Goal: Transaction & Acquisition: Download file/media

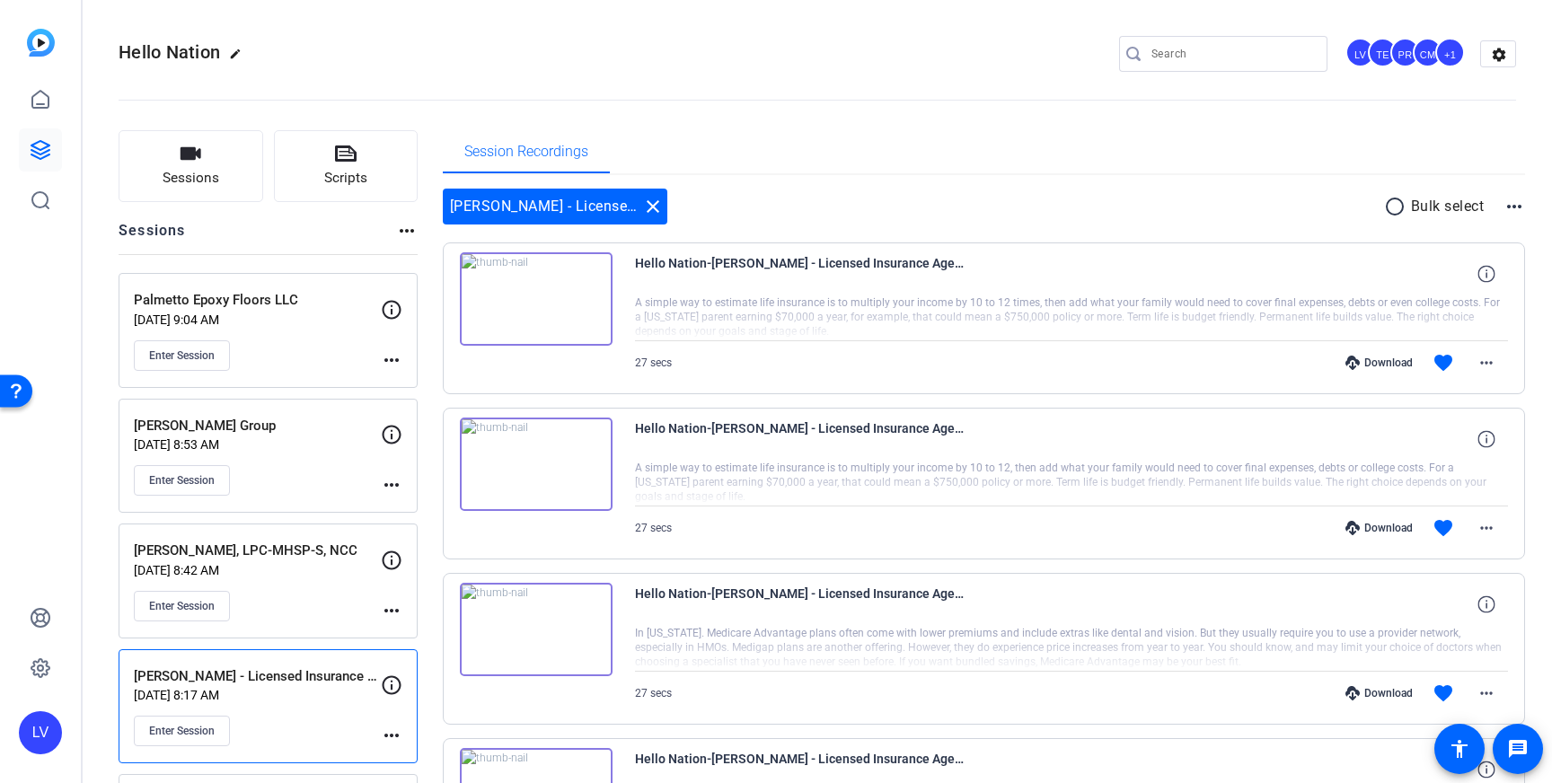
scroll to position [161, 0]
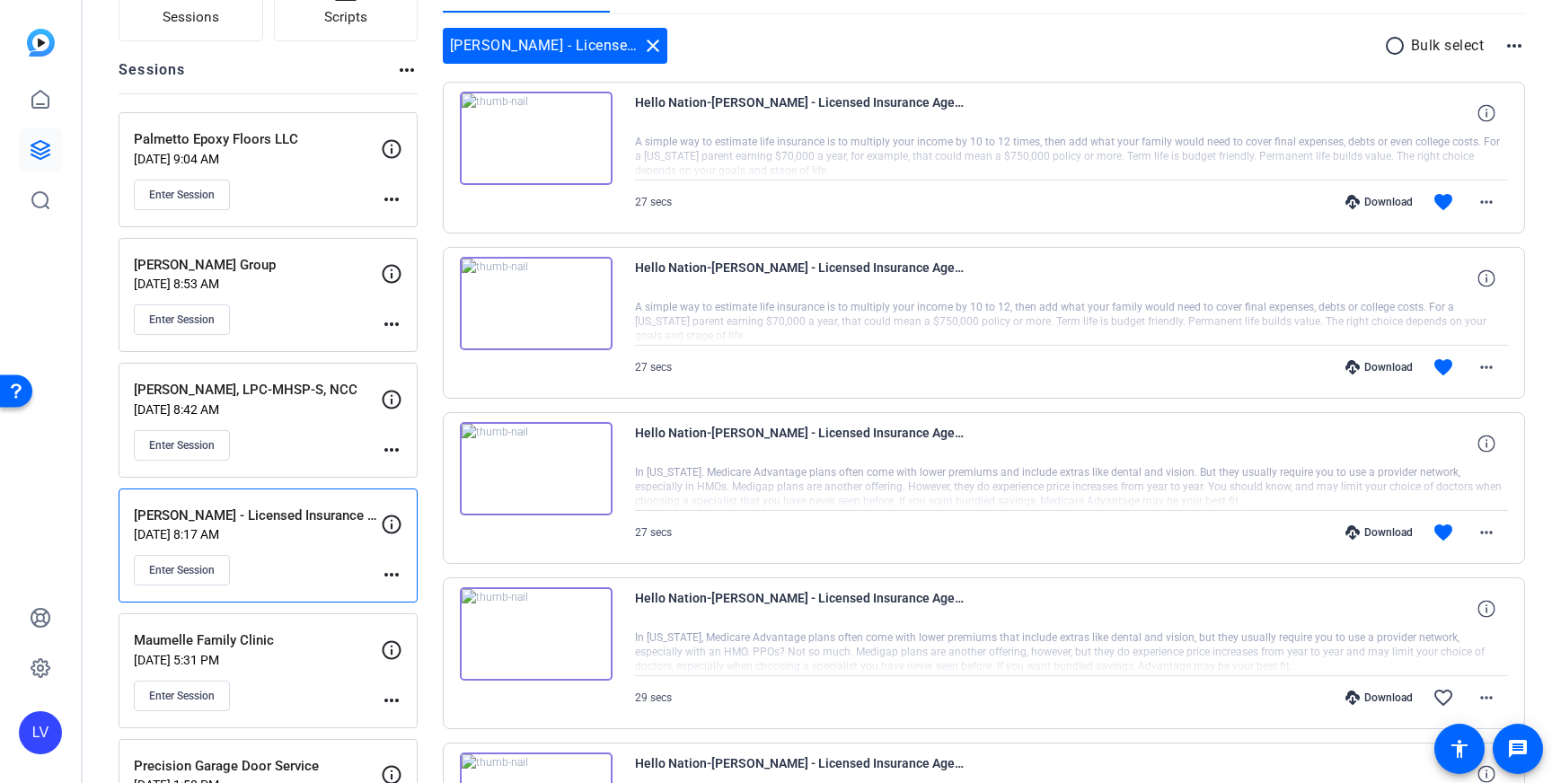
click at [327, 416] on p "[DATE] 8:42 AM" at bounding box center [257, 409] width 247 height 14
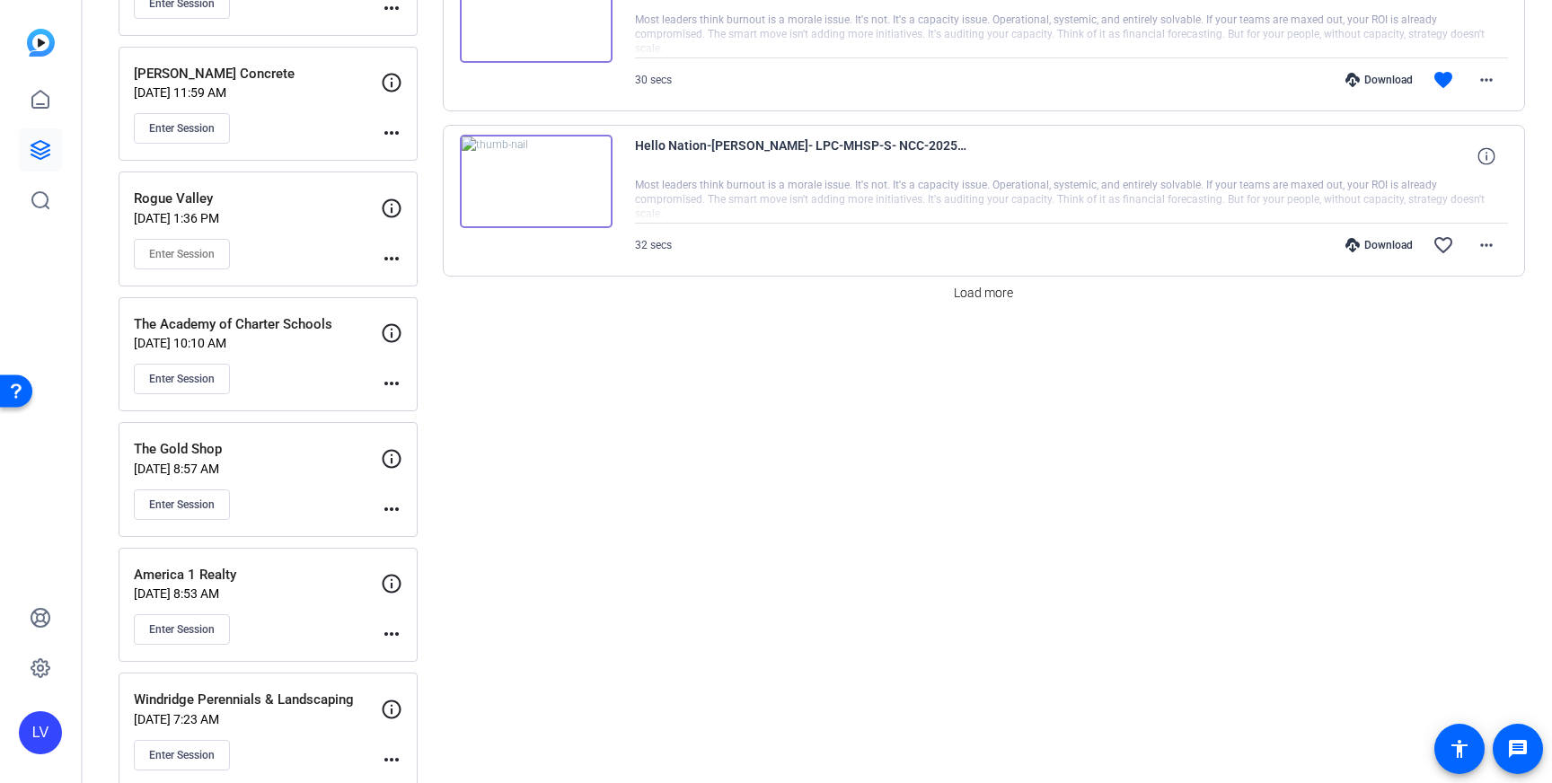
scroll to position [1598, 0]
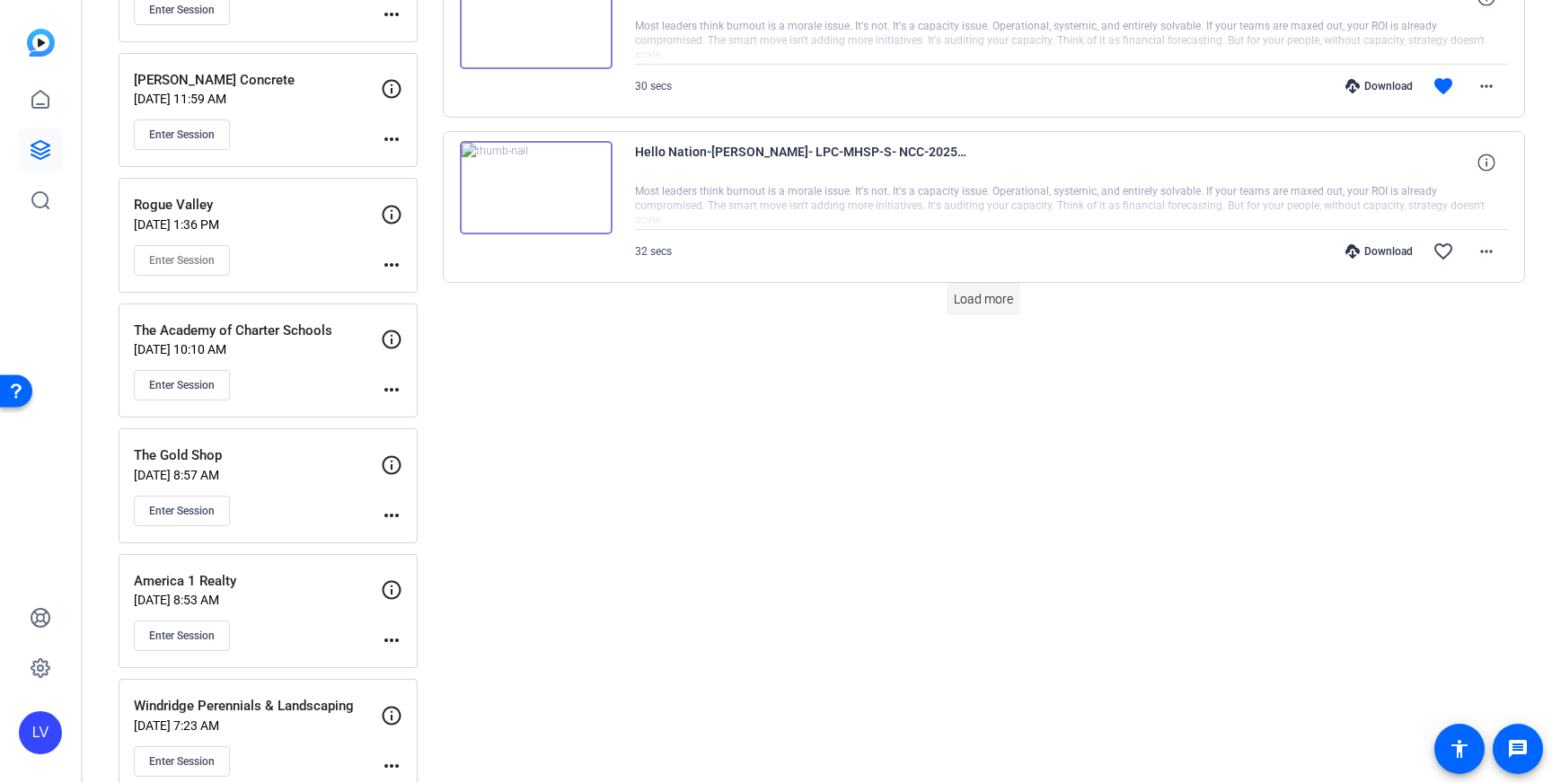
click at [967, 303] on span "Load more" at bounding box center [983, 299] width 59 height 19
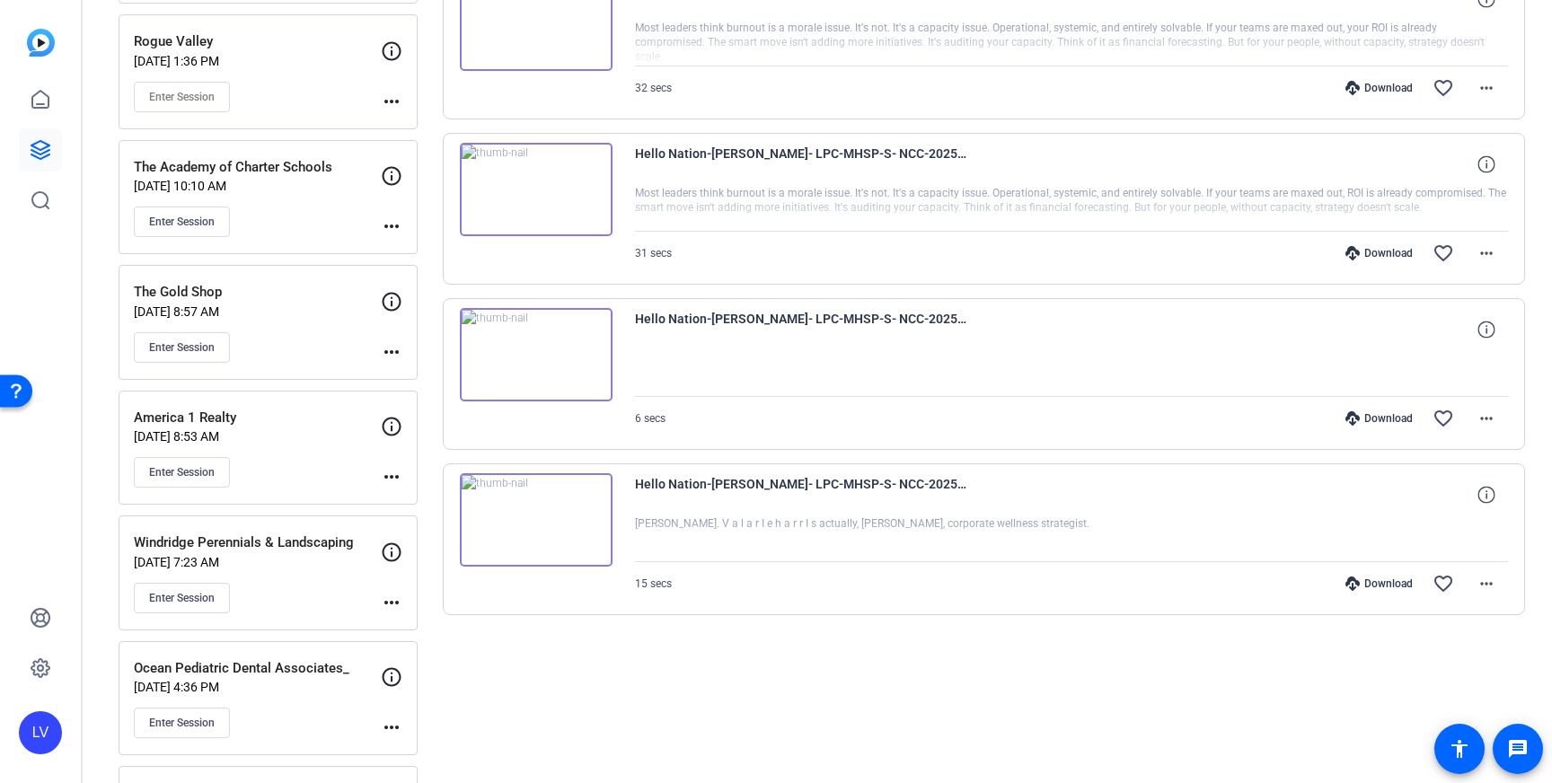
scroll to position [1873, 0]
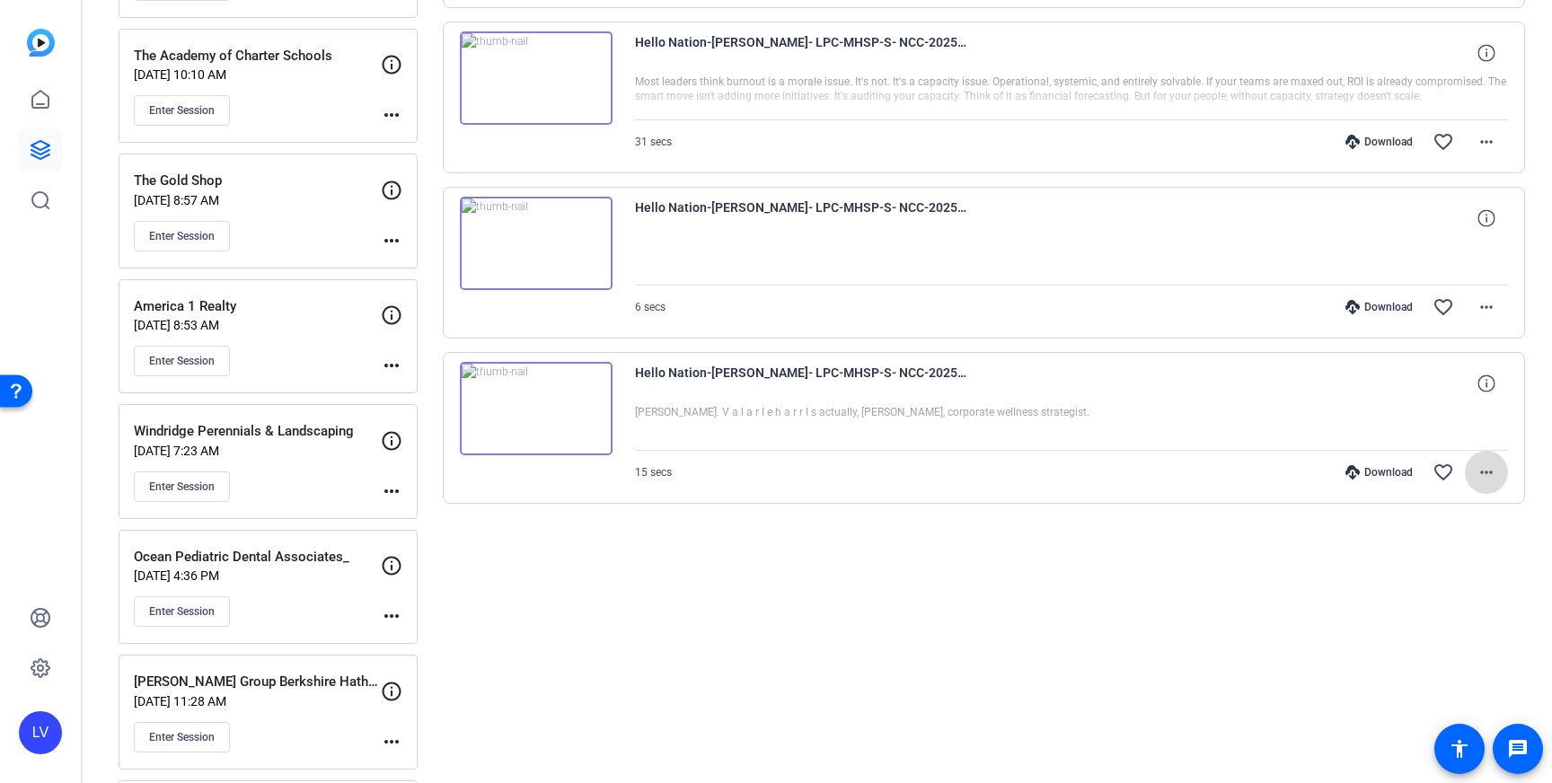
click at [1504, 482] on span at bounding box center [1485, 472] width 43 height 43
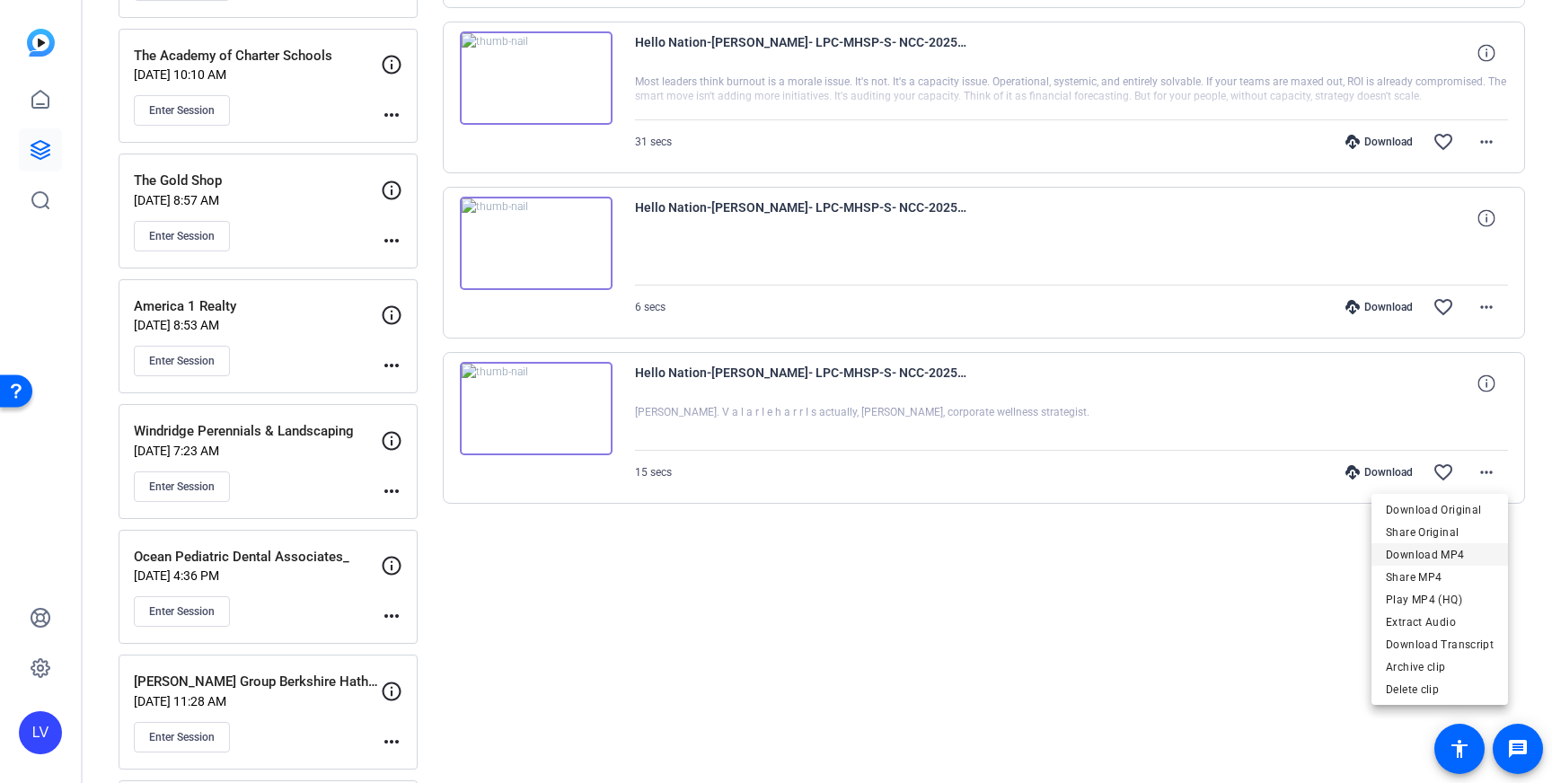
click at [1435, 554] on span "Download MP4" at bounding box center [1439, 555] width 108 height 22
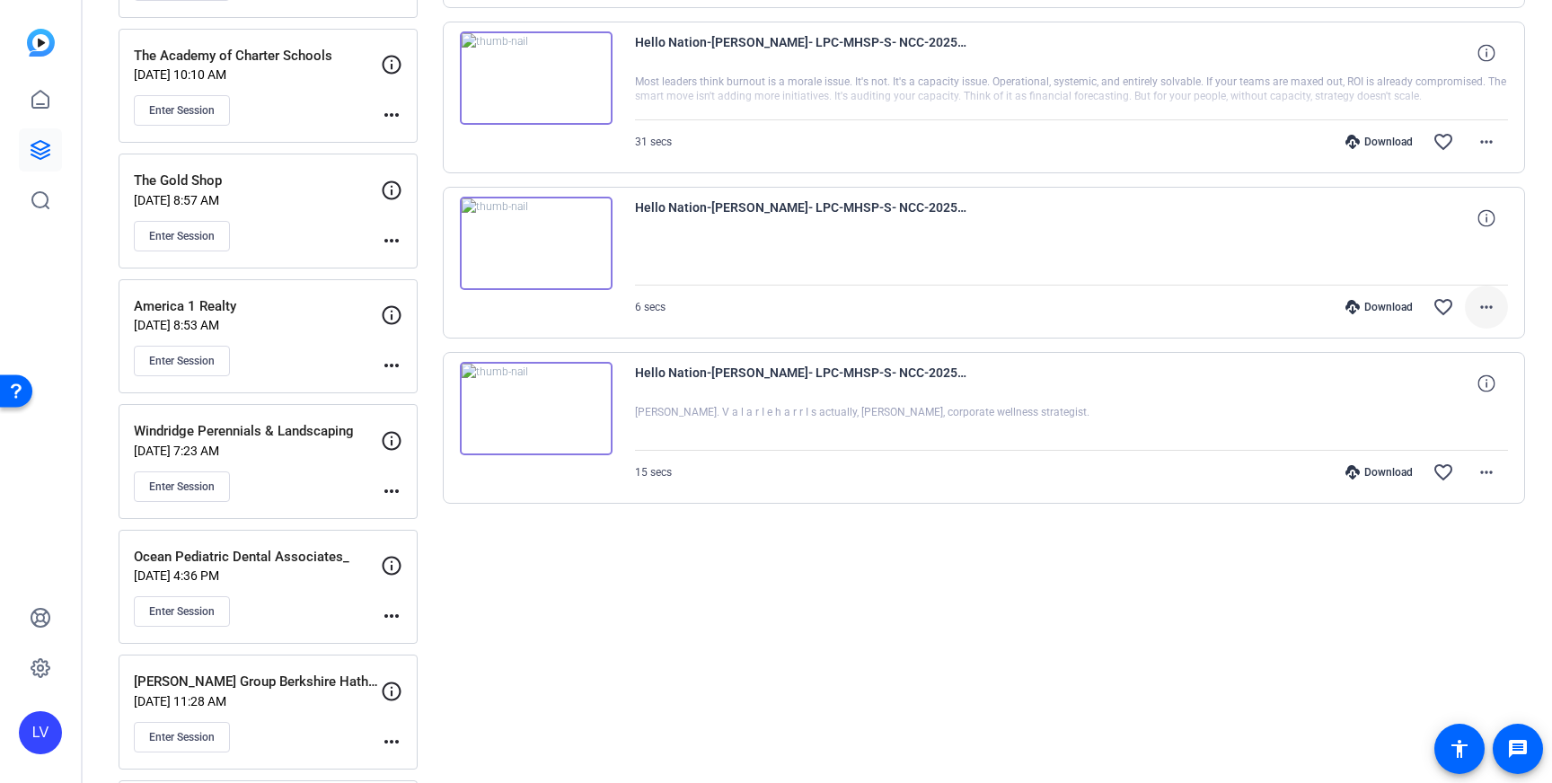
click at [1482, 310] on mat-icon "more_horiz" at bounding box center [1486, 307] width 22 height 22
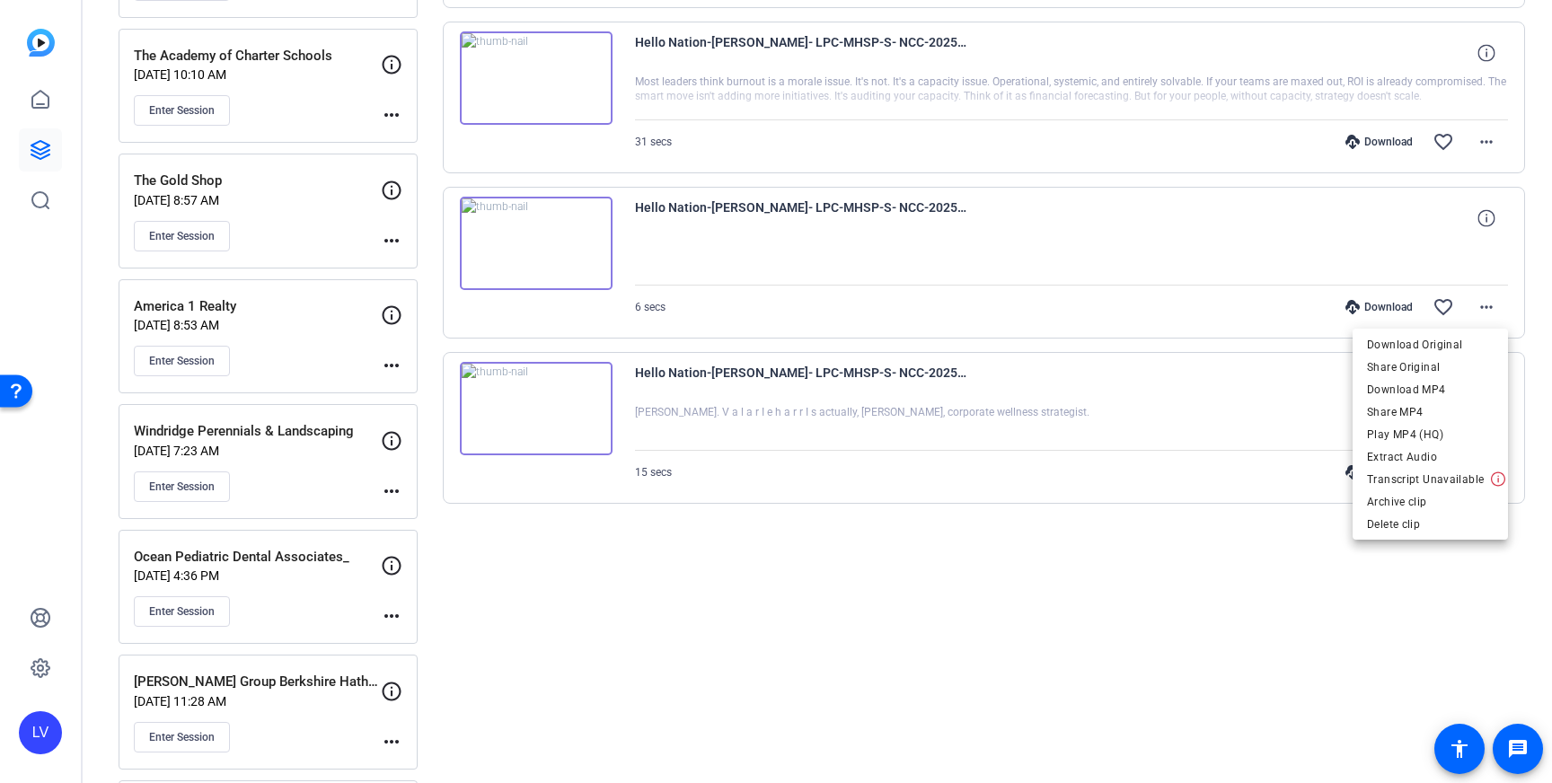
click at [1446, 391] on span "Download MP4" at bounding box center [1430, 390] width 127 height 22
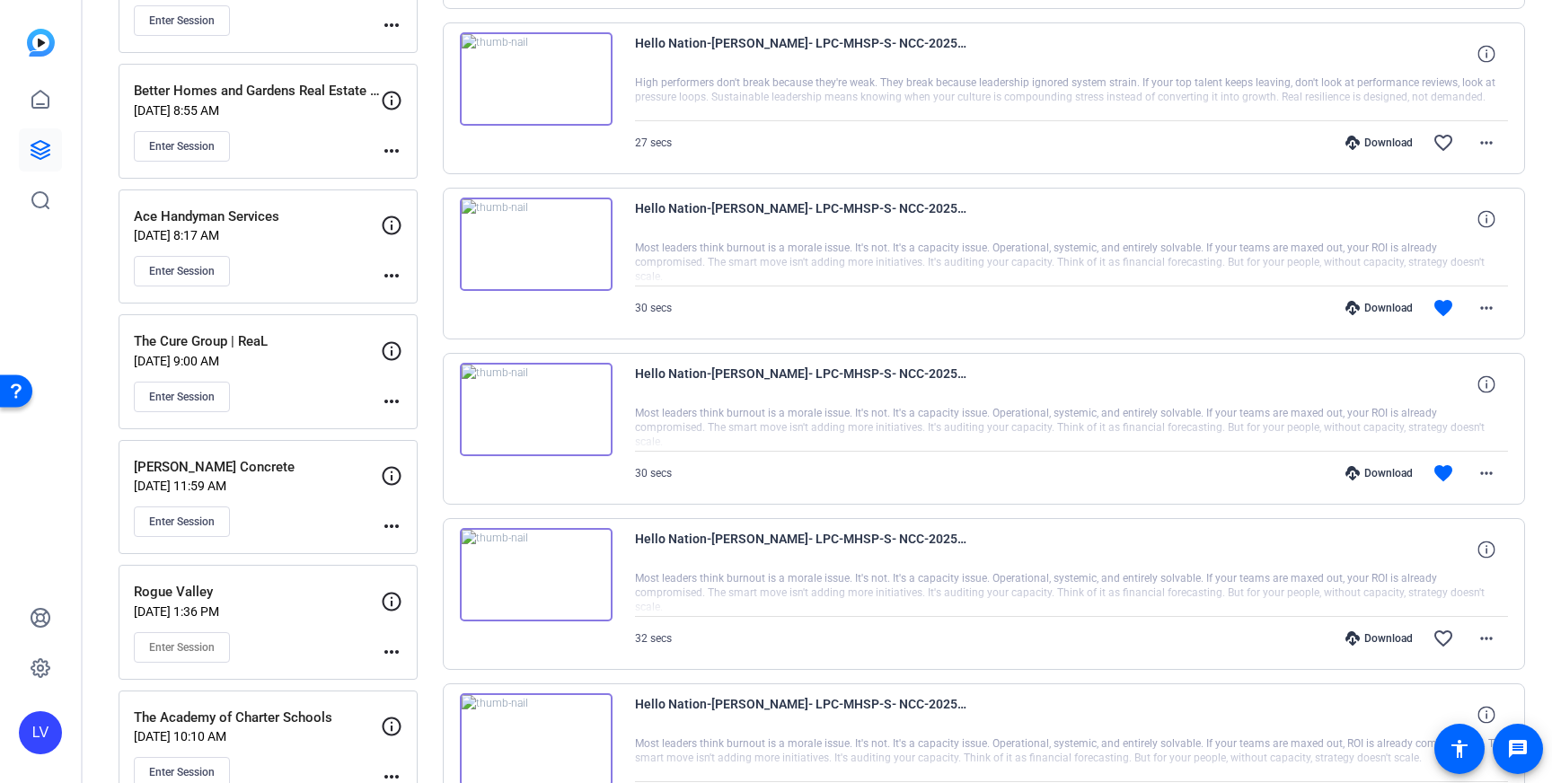
scroll to position [1218, 0]
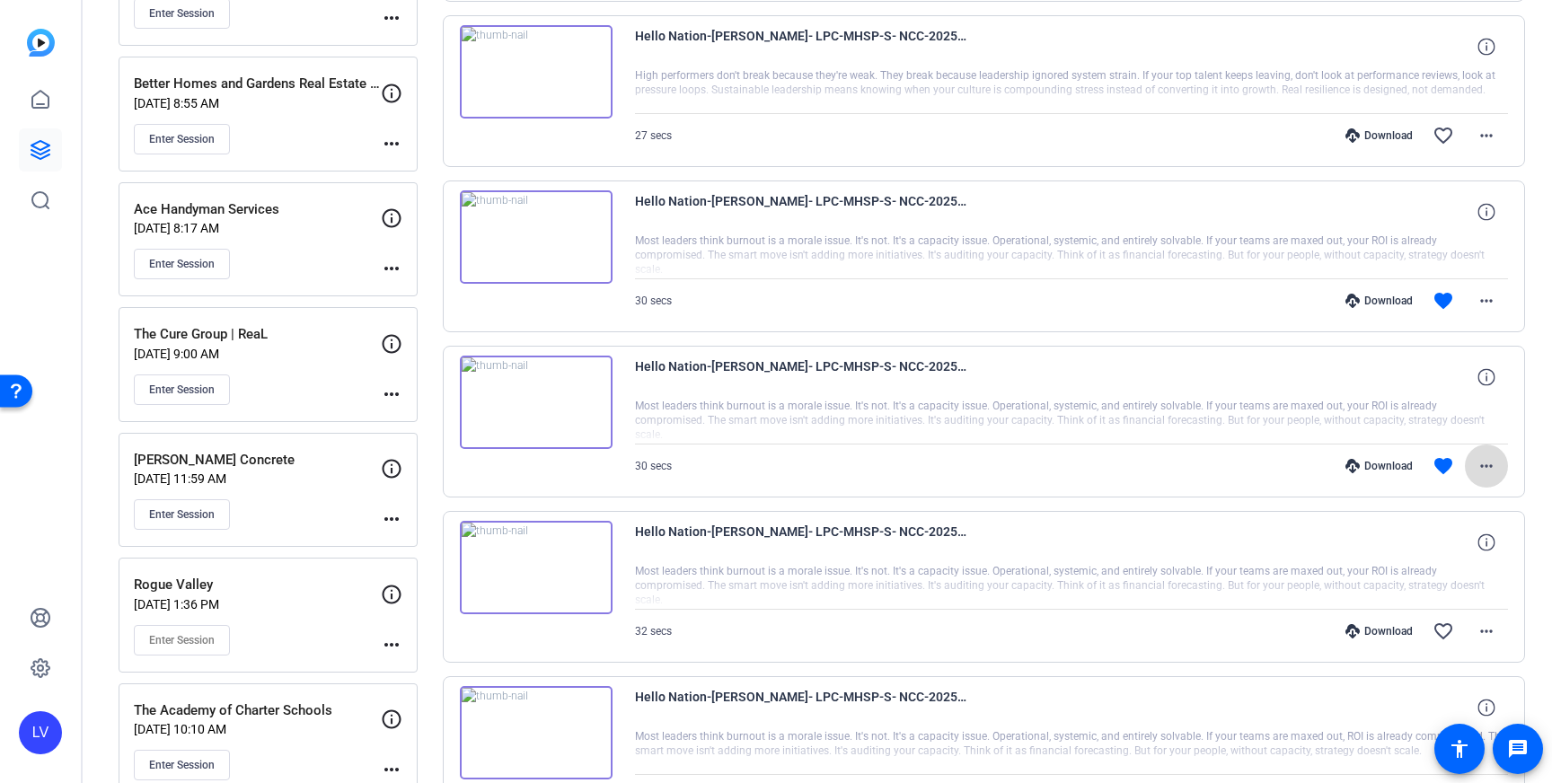
click at [1498, 461] on span at bounding box center [1485, 465] width 43 height 43
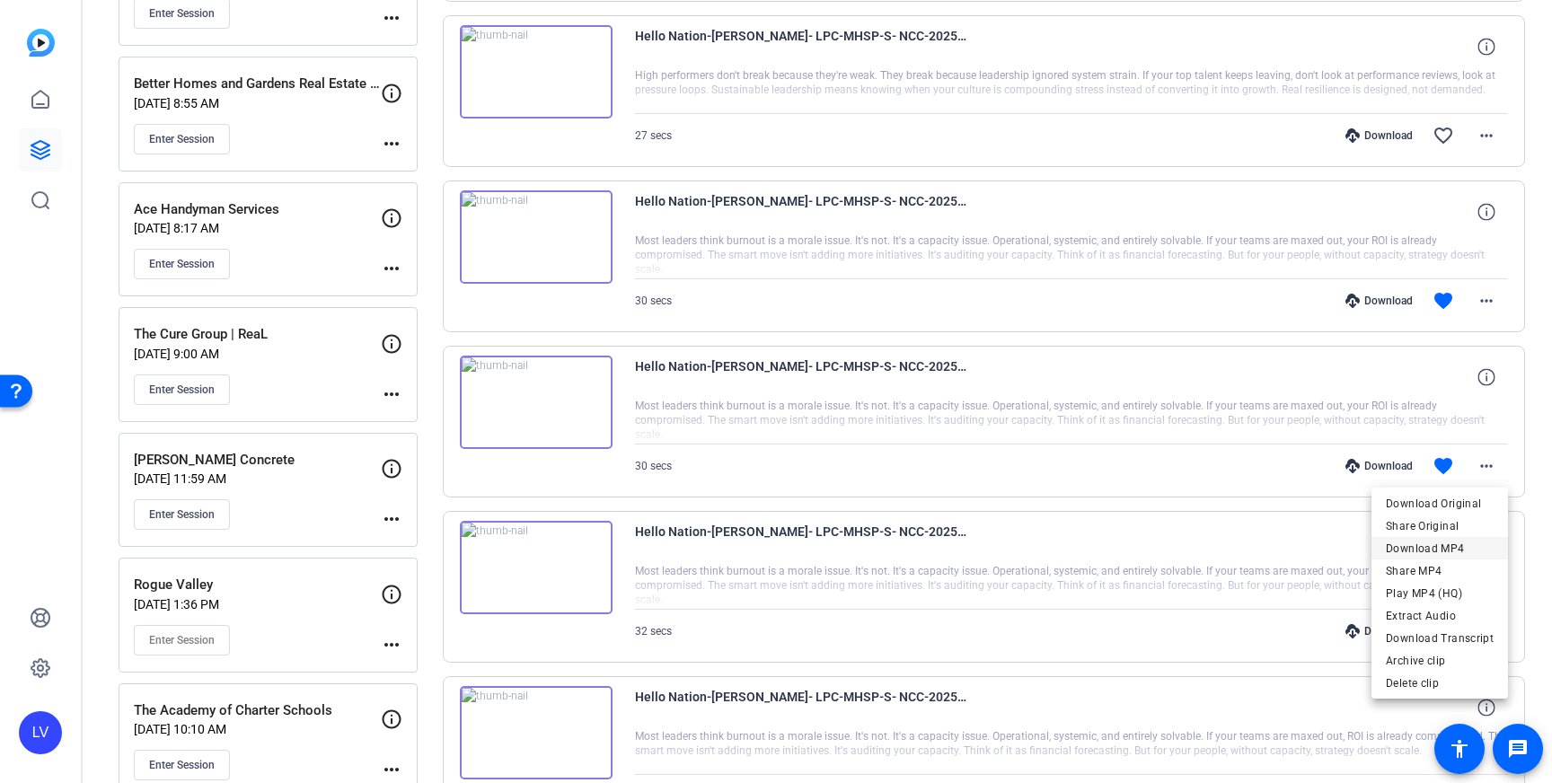
click at [1459, 545] on span "Download MP4" at bounding box center [1439, 549] width 108 height 22
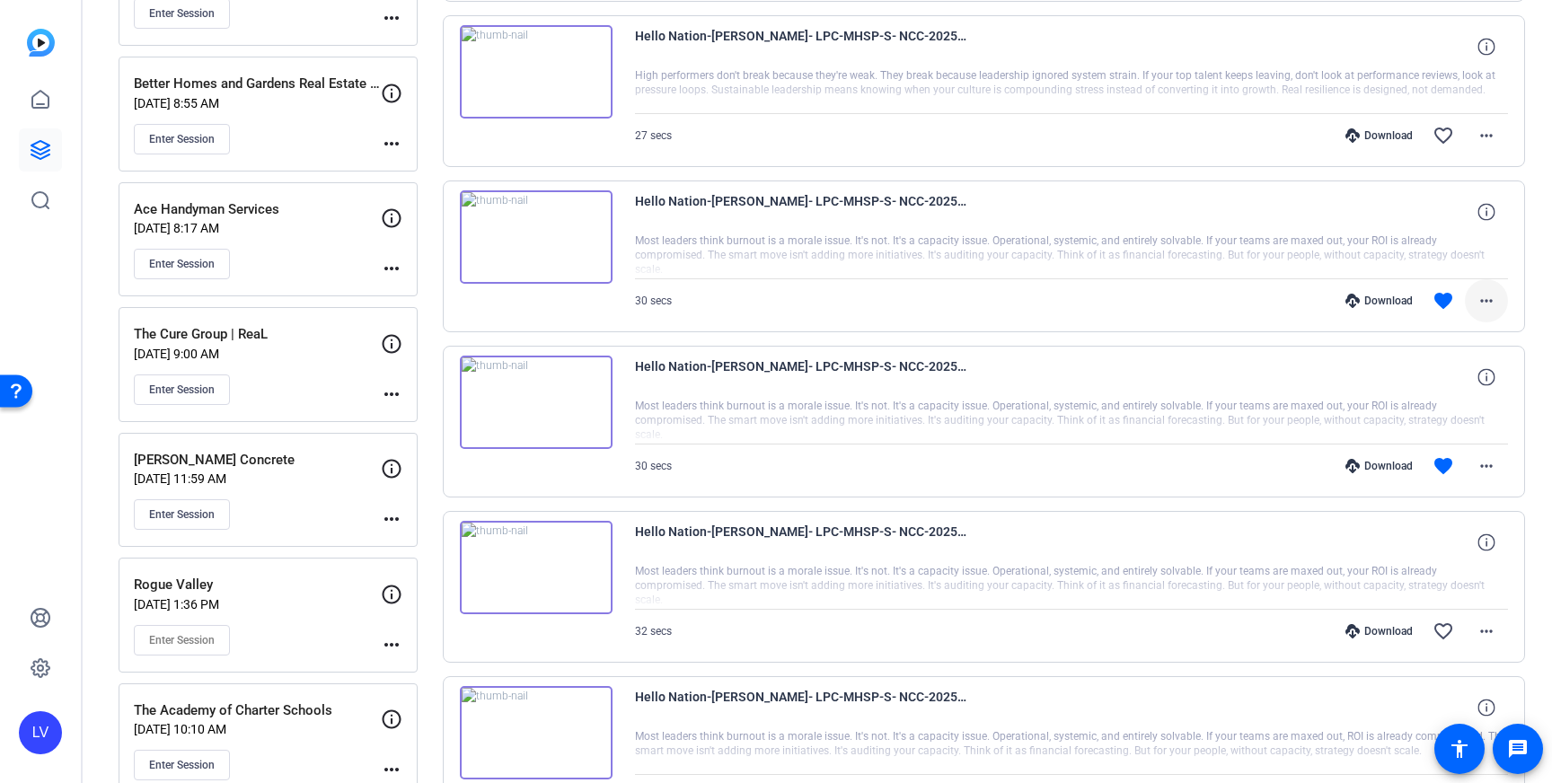
click at [1491, 297] on mat-icon "more_horiz" at bounding box center [1486, 301] width 22 height 22
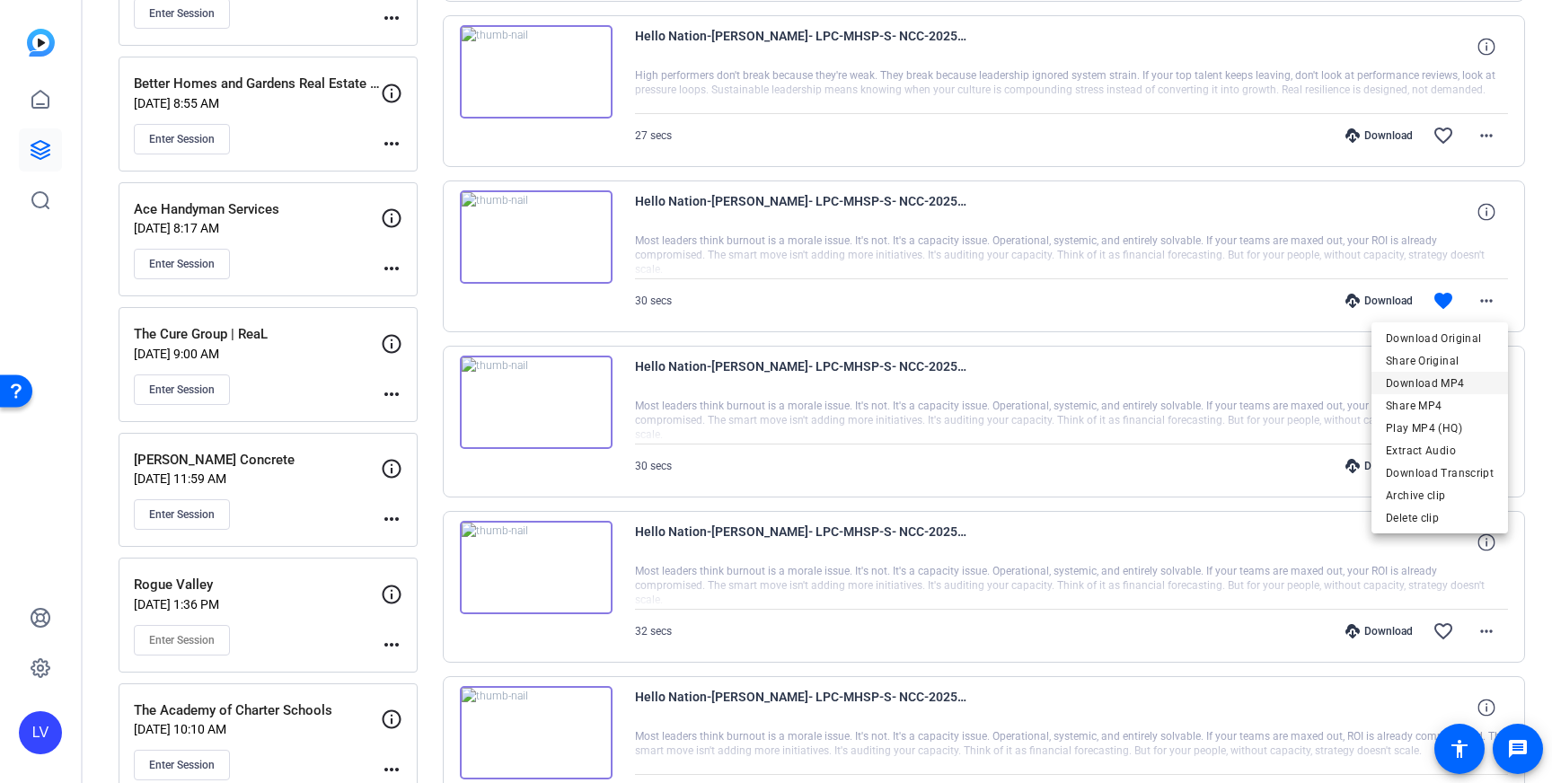
click at [1461, 376] on span "Download MP4" at bounding box center [1439, 384] width 108 height 22
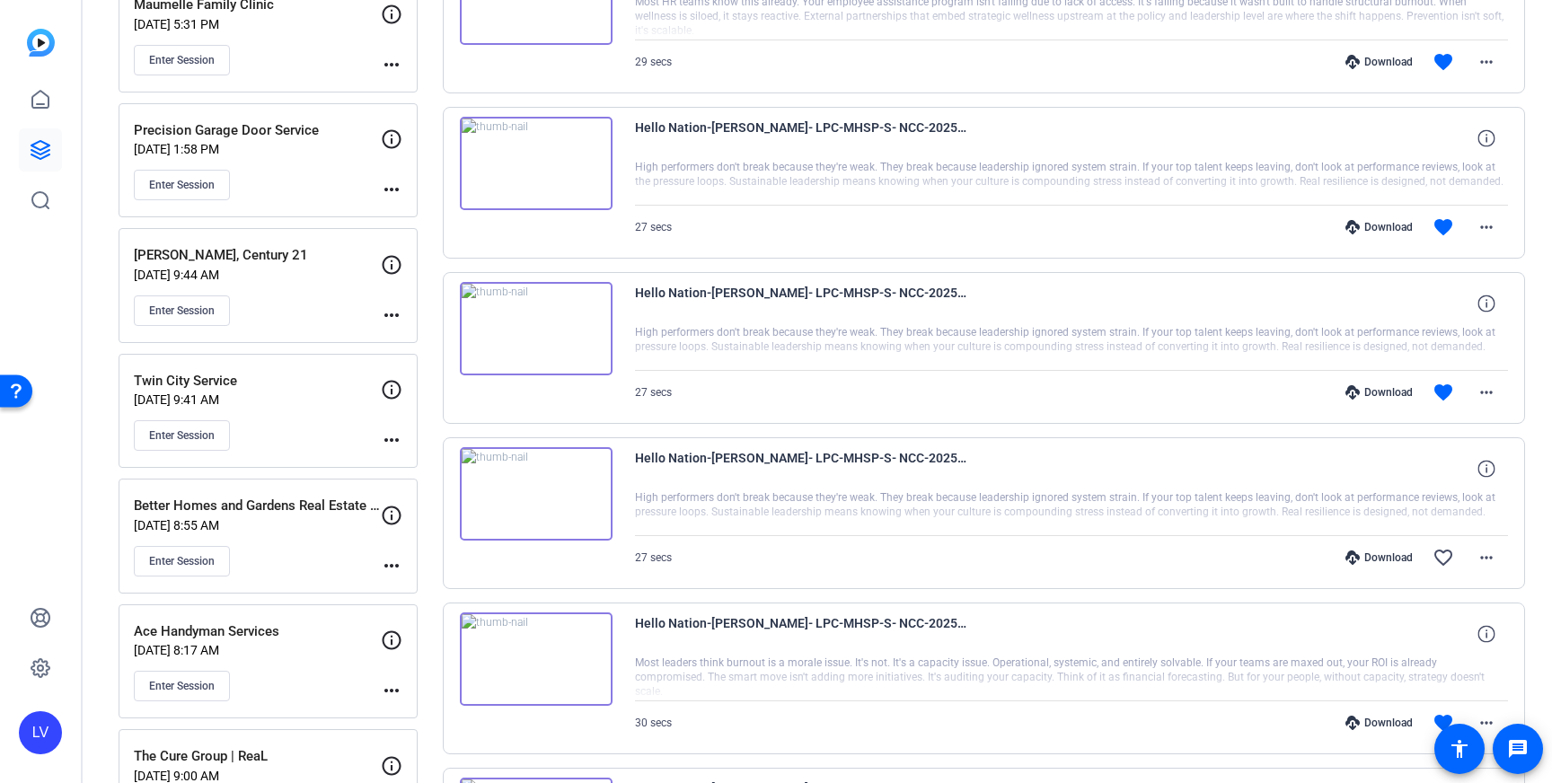
scroll to position [798, 0]
click at [1485, 376] on span at bounding box center [1485, 390] width 43 height 43
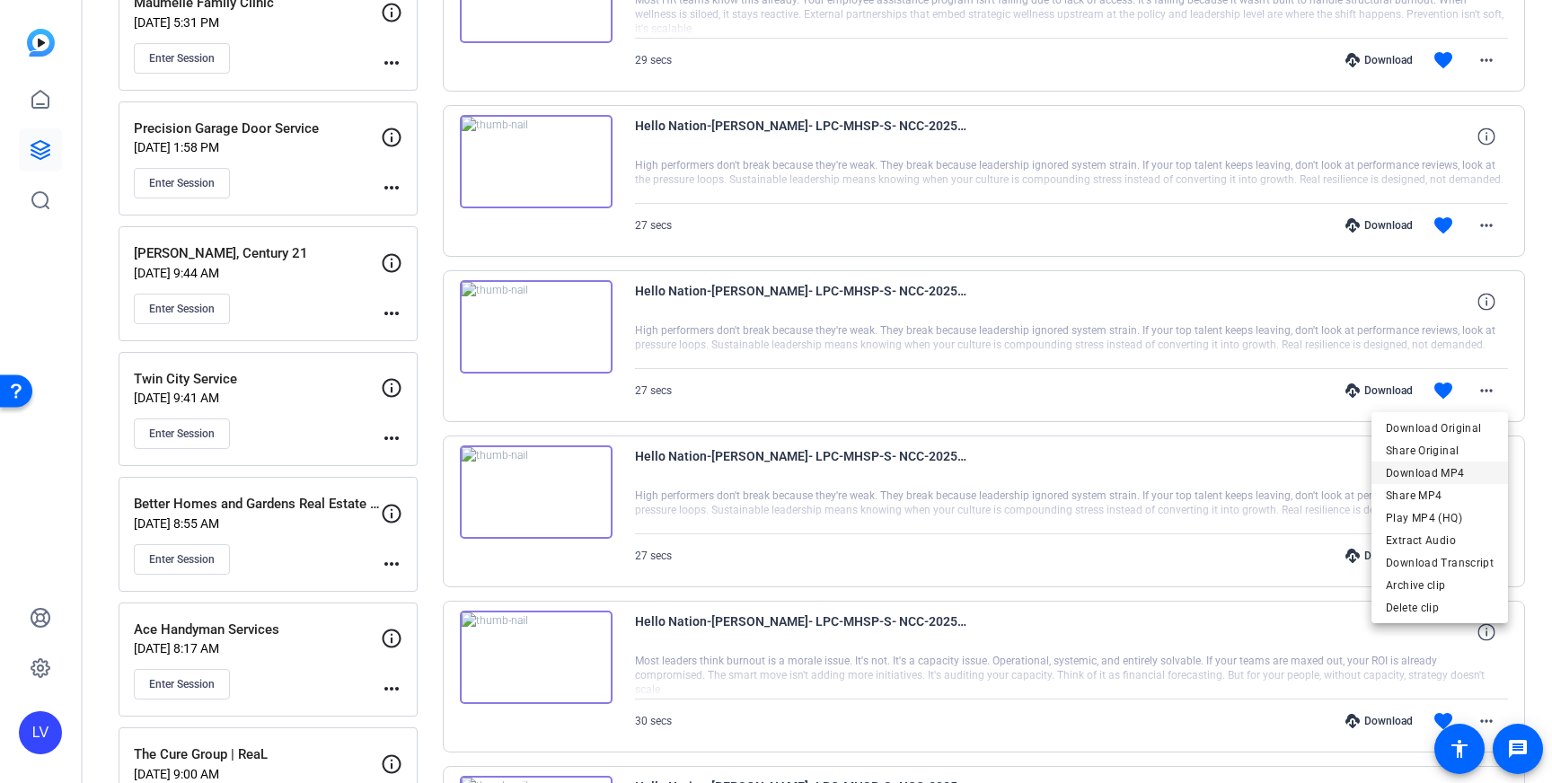
click at [1456, 469] on span "Download MP4" at bounding box center [1439, 473] width 108 height 22
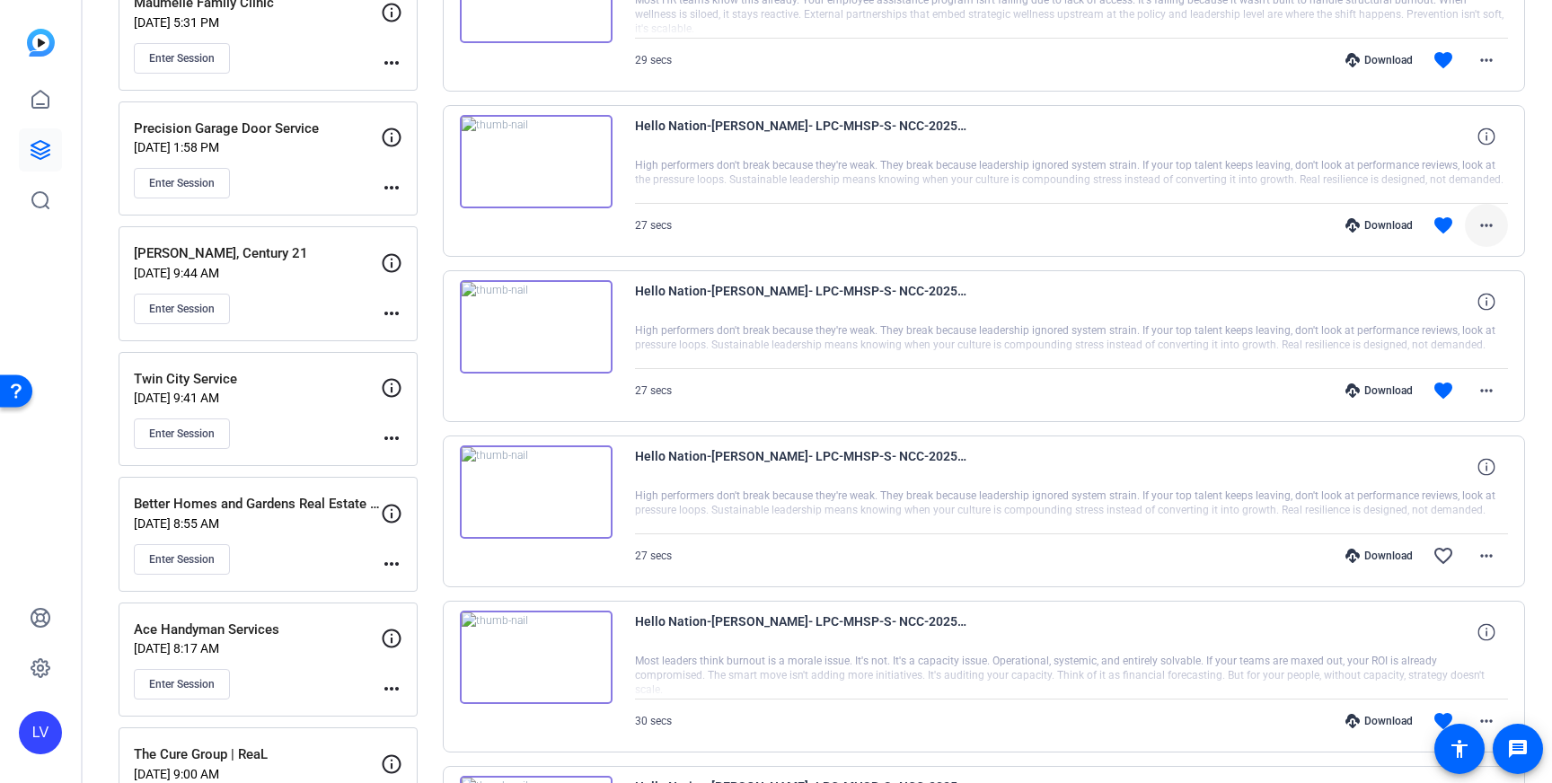
click at [1494, 220] on mat-icon "more_horiz" at bounding box center [1486, 226] width 22 height 22
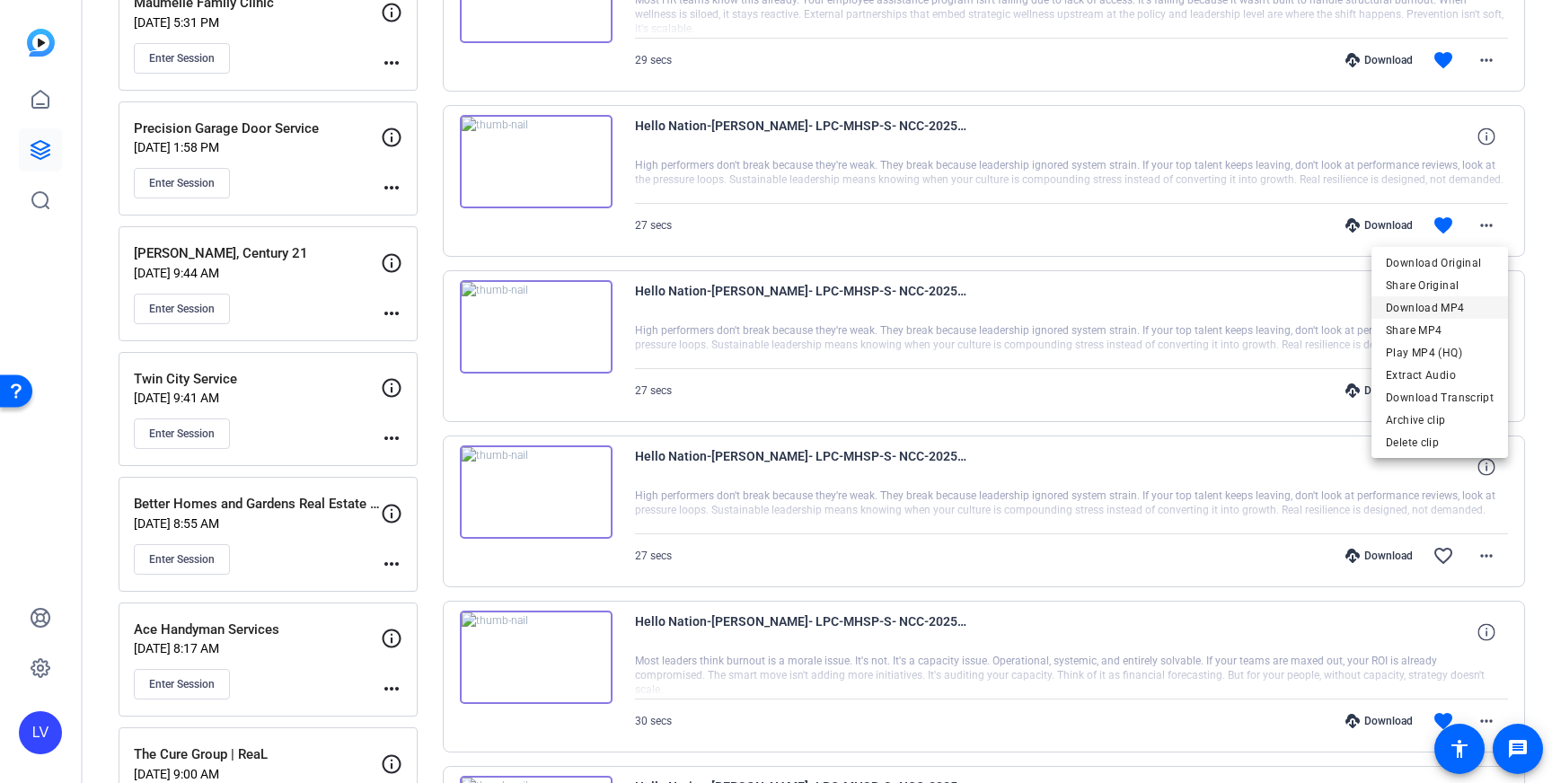
click at [1453, 304] on span "Download MP4" at bounding box center [1439, 308] width 108 height 22
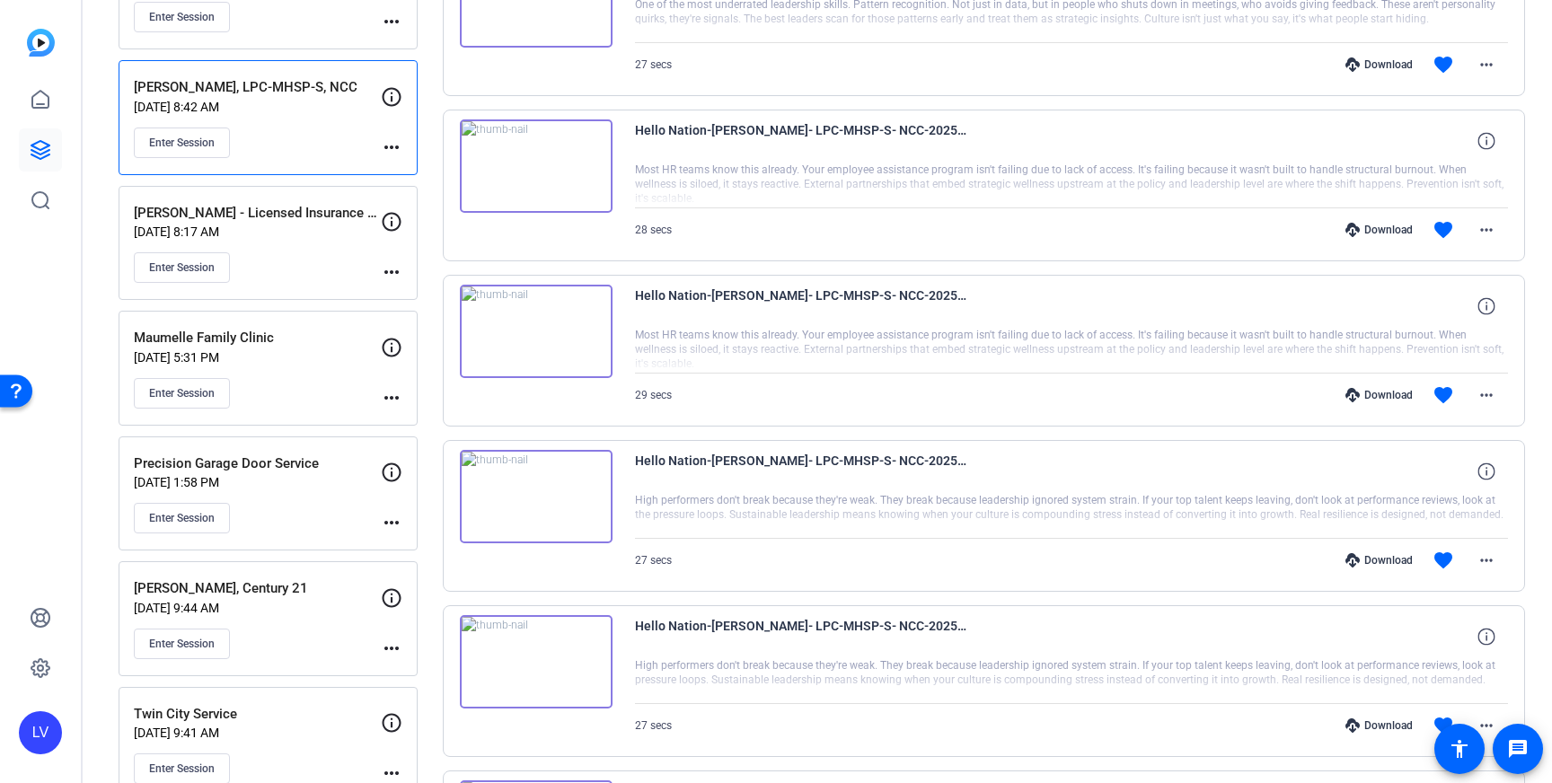
scroll to position [474, 0]
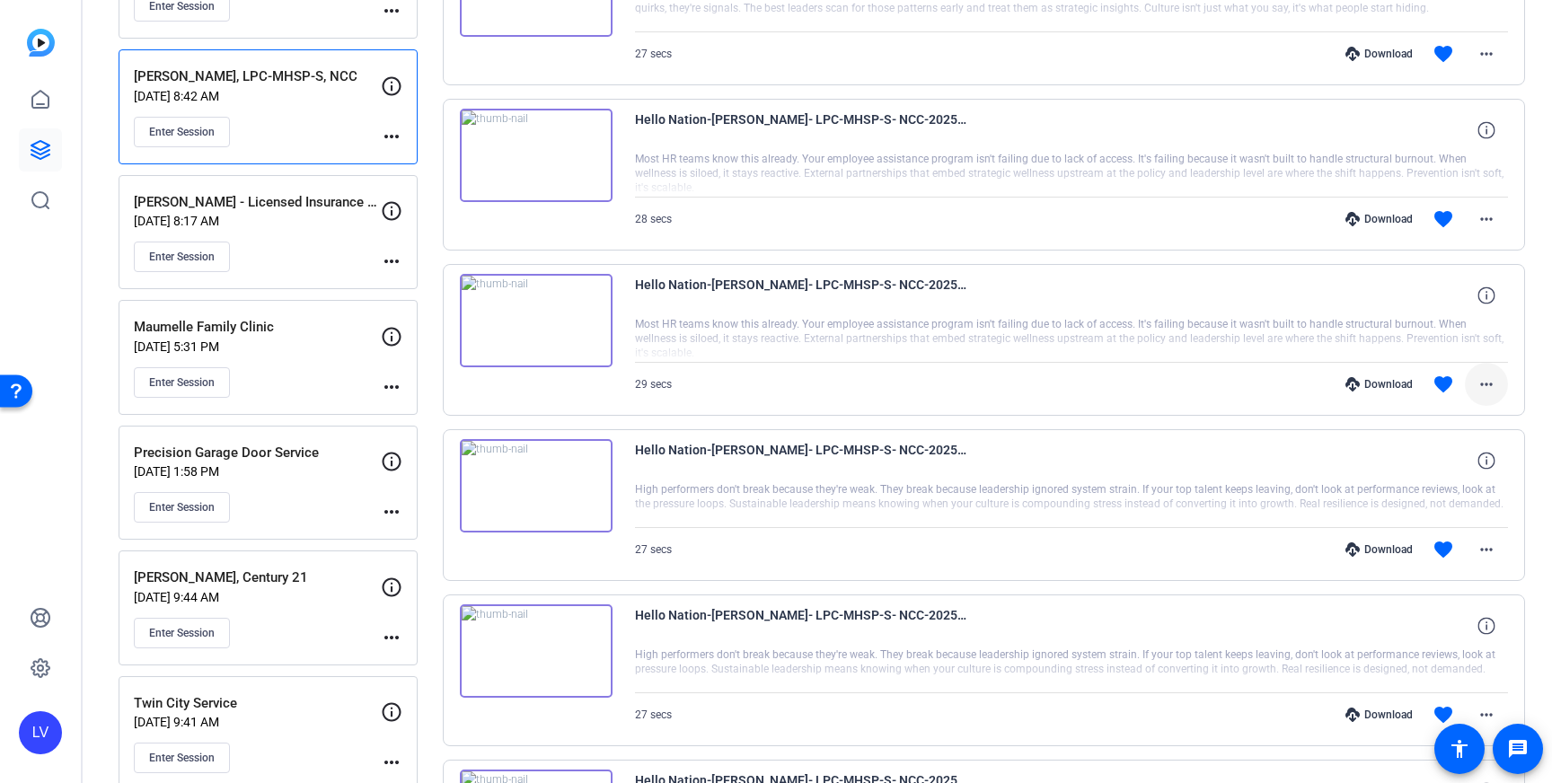
click at [1479, 397] on span at bounding box center [1485, 384] width 43 height 43
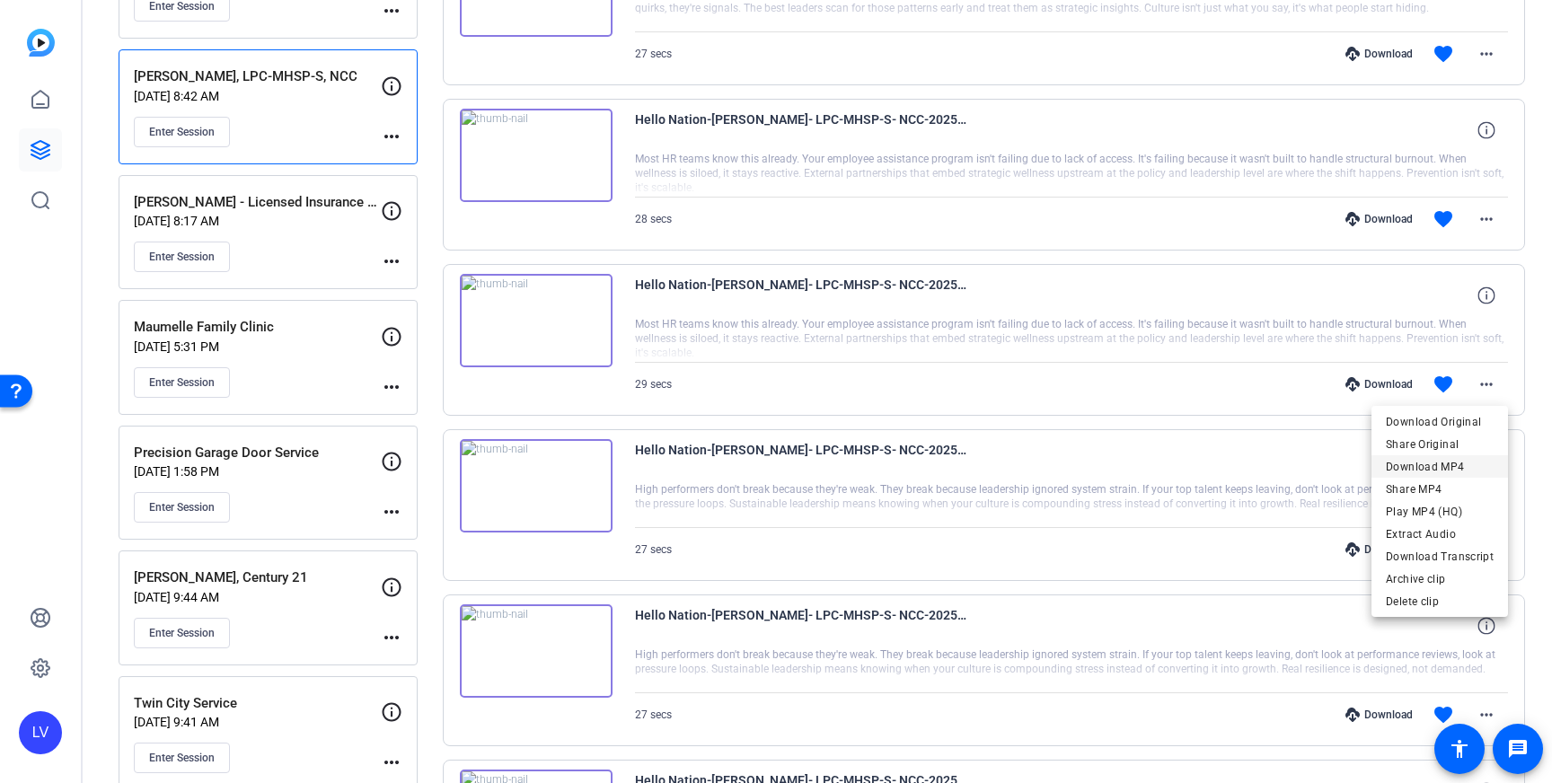
click at [1425, 467] on span "Download MP4" at bounding box center [1439, 467] width 108 height 22
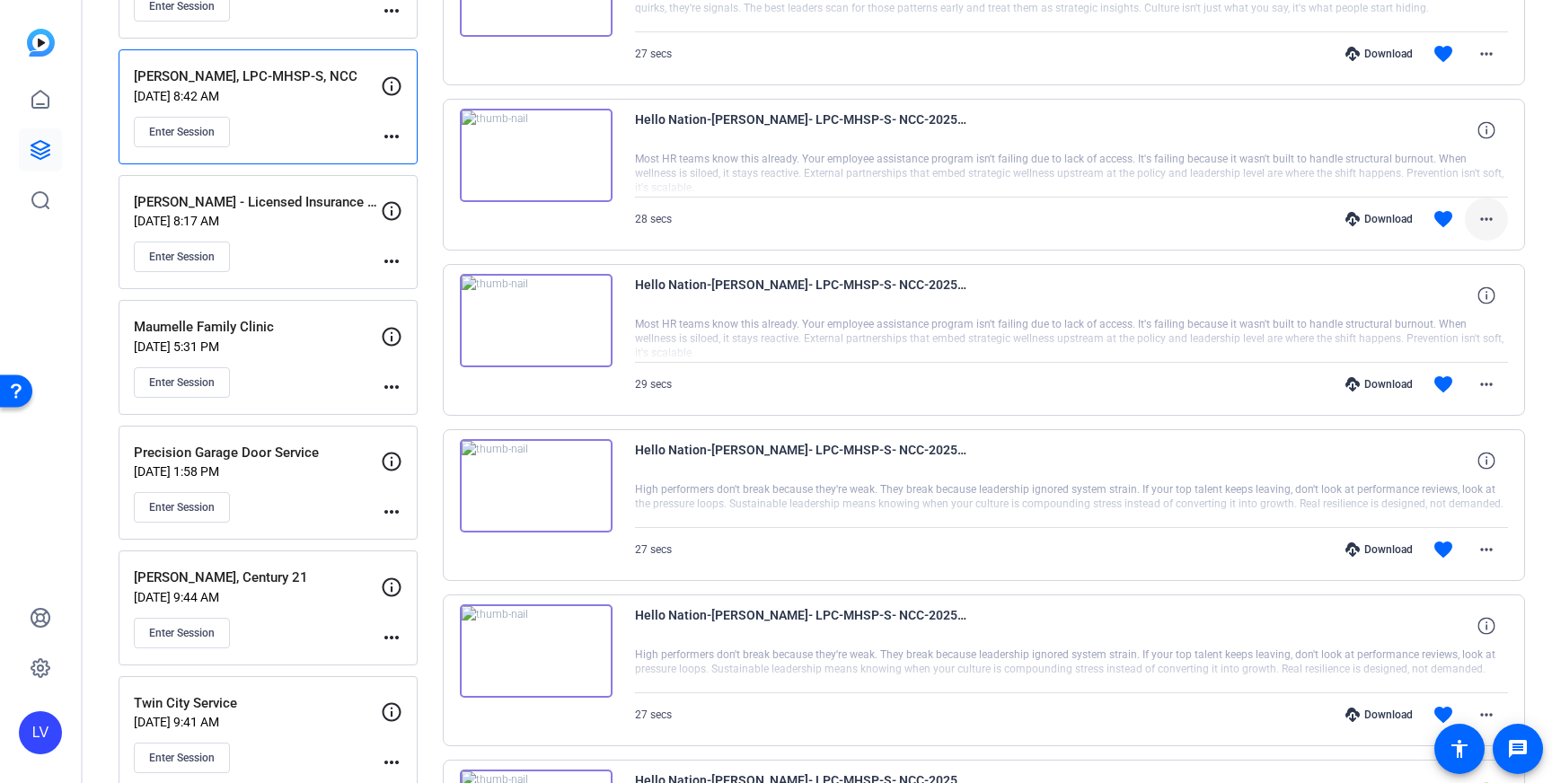
click at [1479, 220] on mat-icon "more_horiz" at bounding box center [1486, 219] width 22 height 22
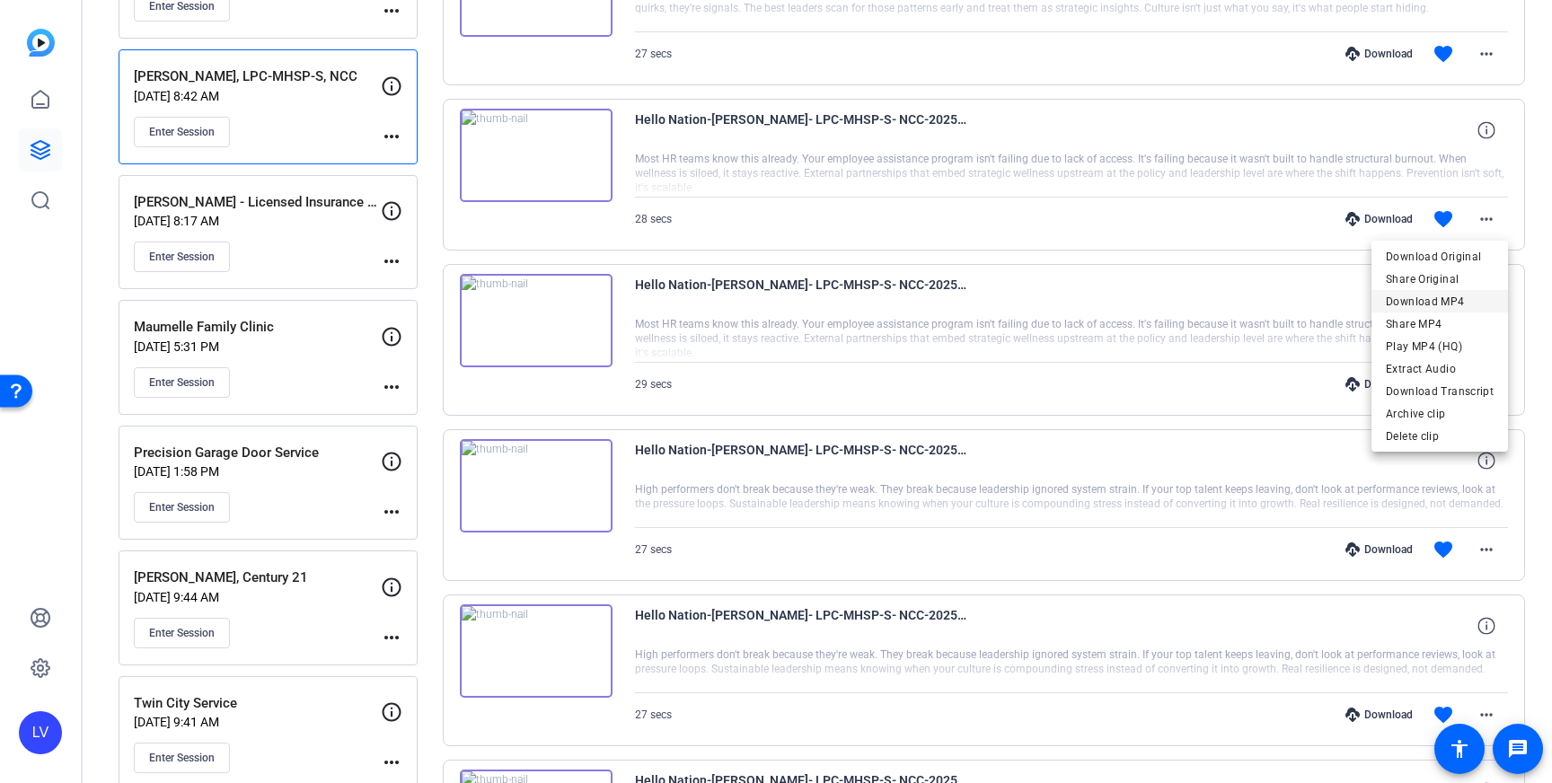
click at [1457, 298] on span "Download MP4" at bounding box center [1439, 302] width 108 height 22
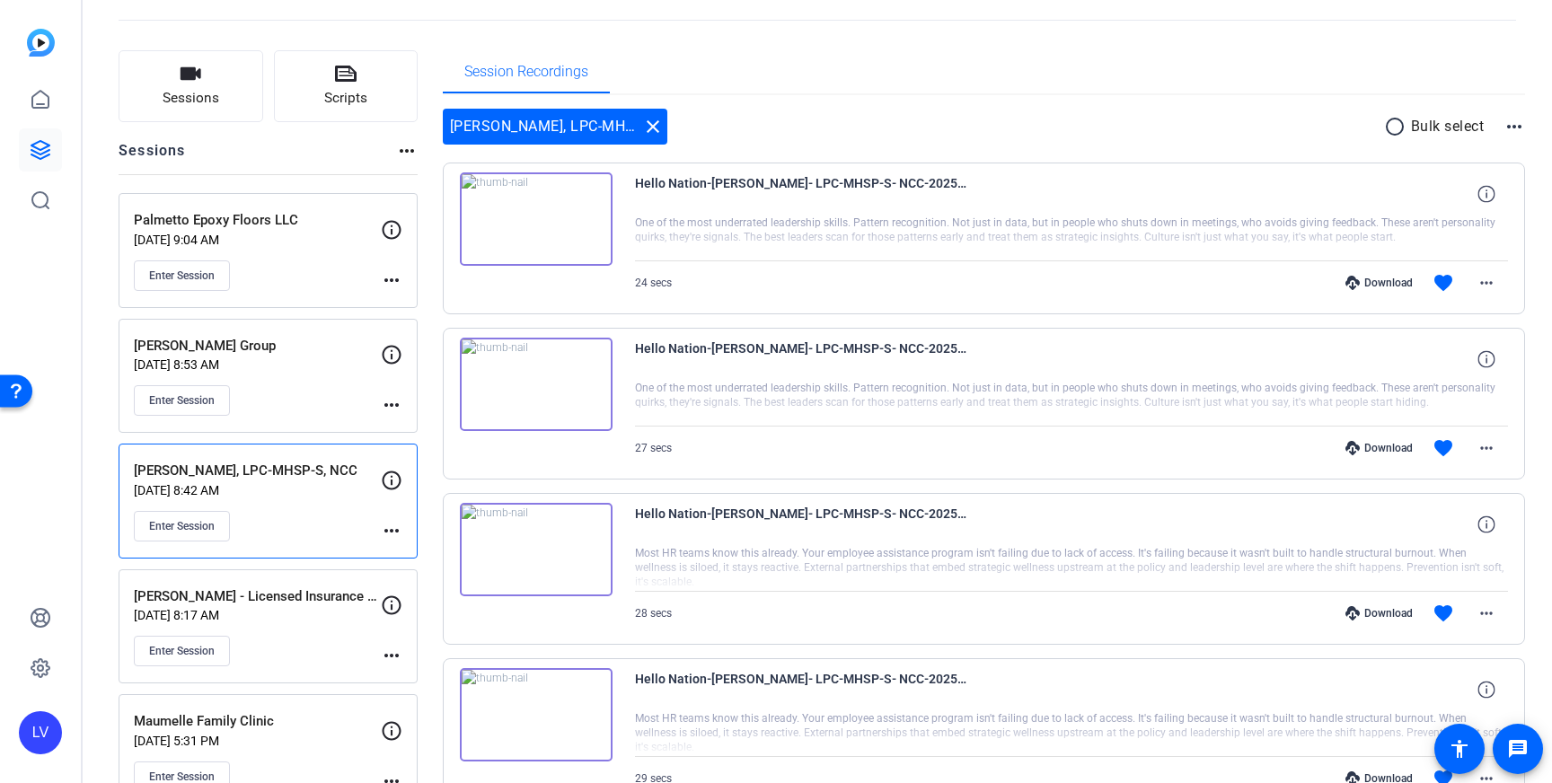
scroll to position [78, 0]
click at [1487, 435] on span at bounding box center [1485, 449] width 43 height 43
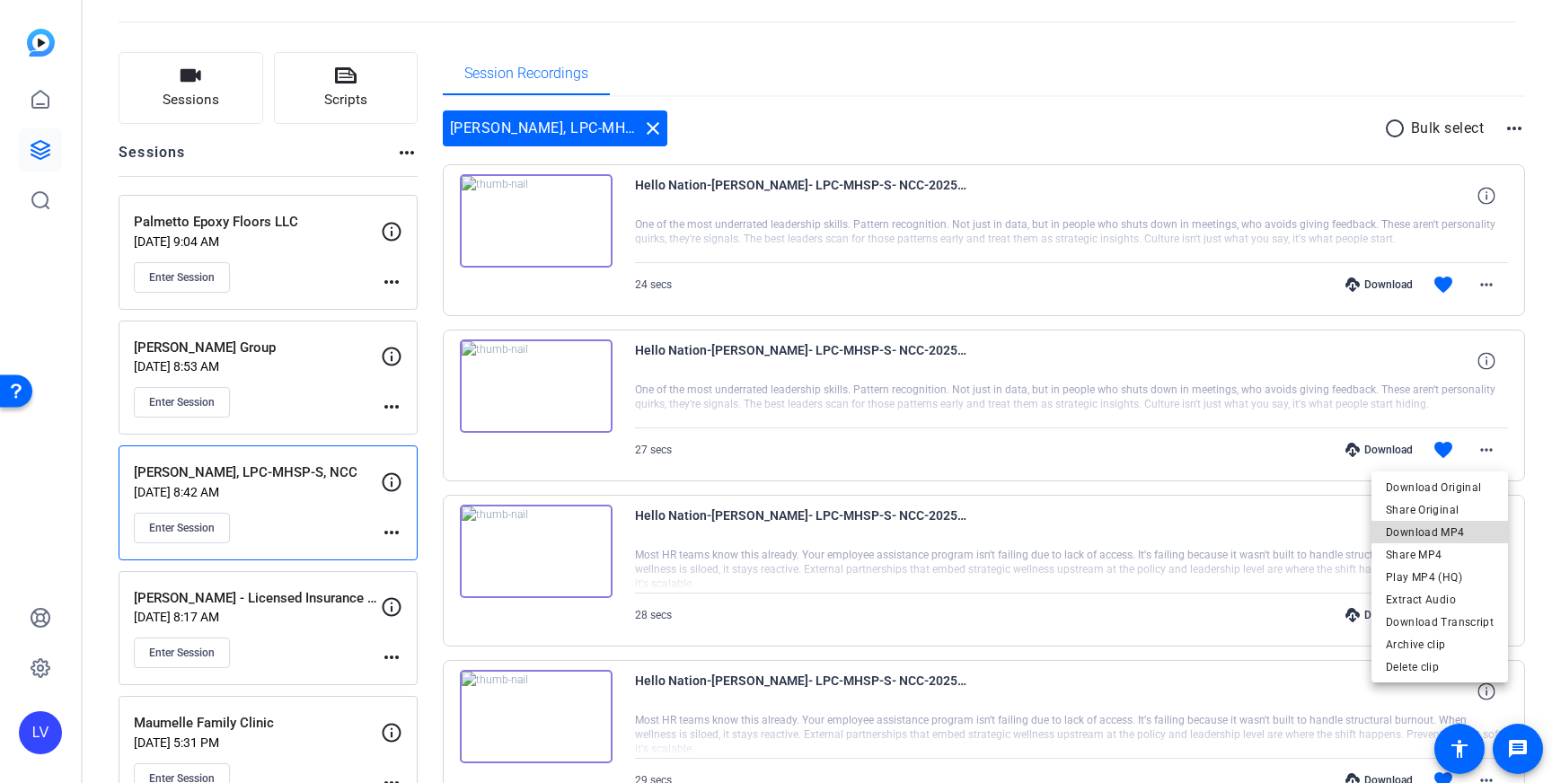
click at [1471, 530] on span "Download MP4" at bounding box center [1439, 533] width 108 height 22
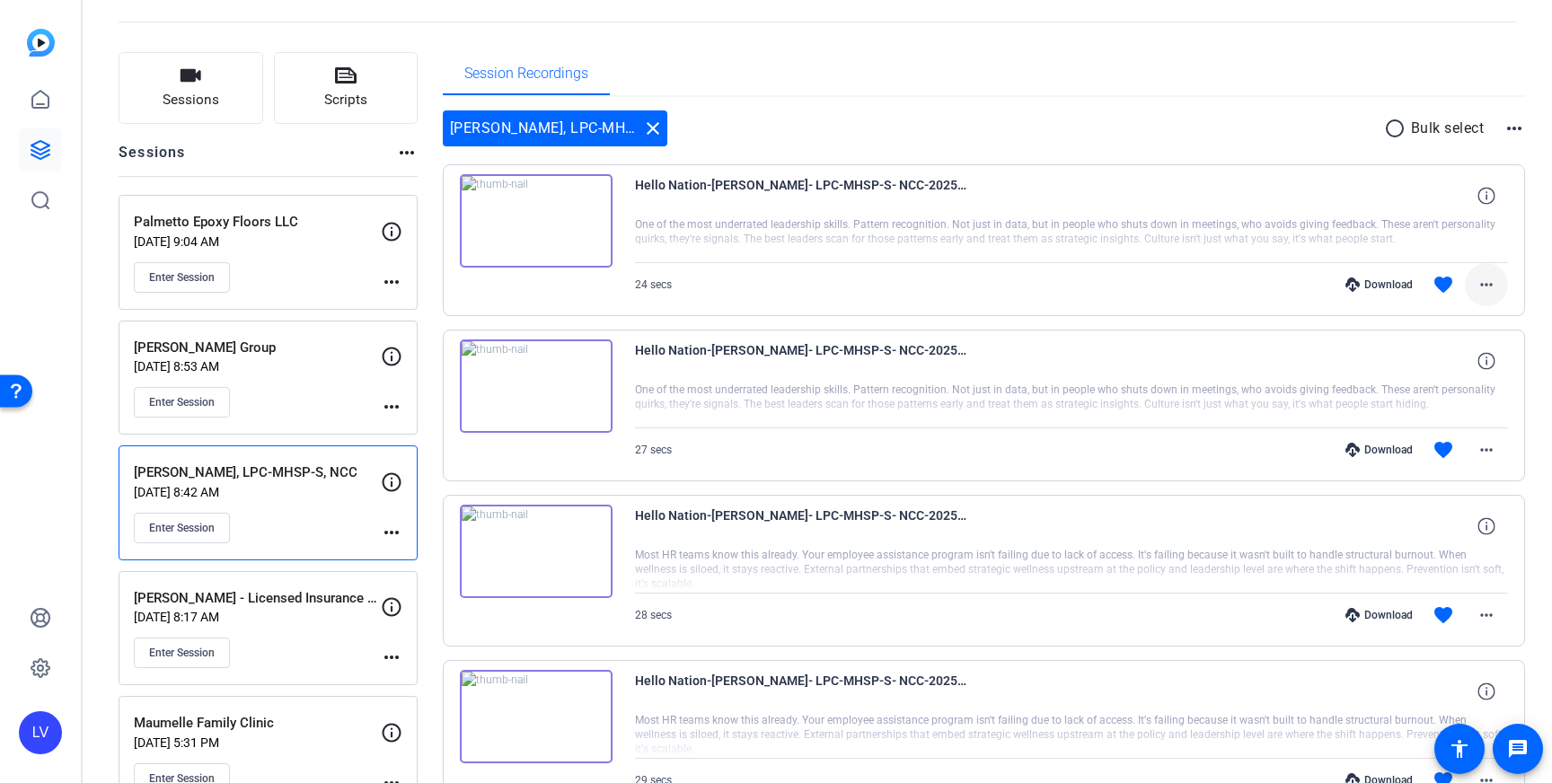
click at [1489, 290] on mat-icon "more_horiz" at bounding box center [1486, 285] width 22 height 22
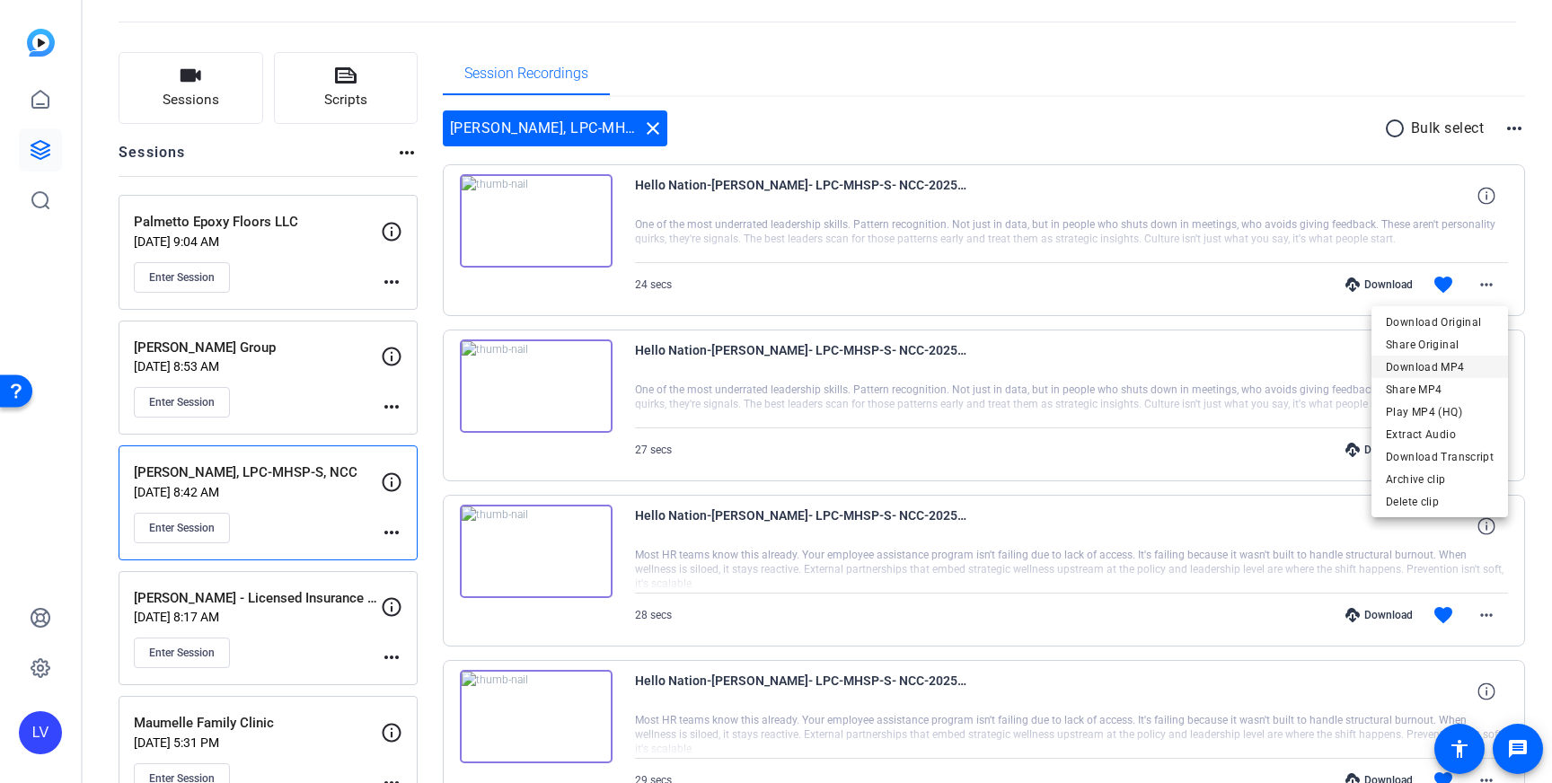
click at [1468, 366] on span "Download MP4" at bounding box center [1439, 367] width 108 height 22
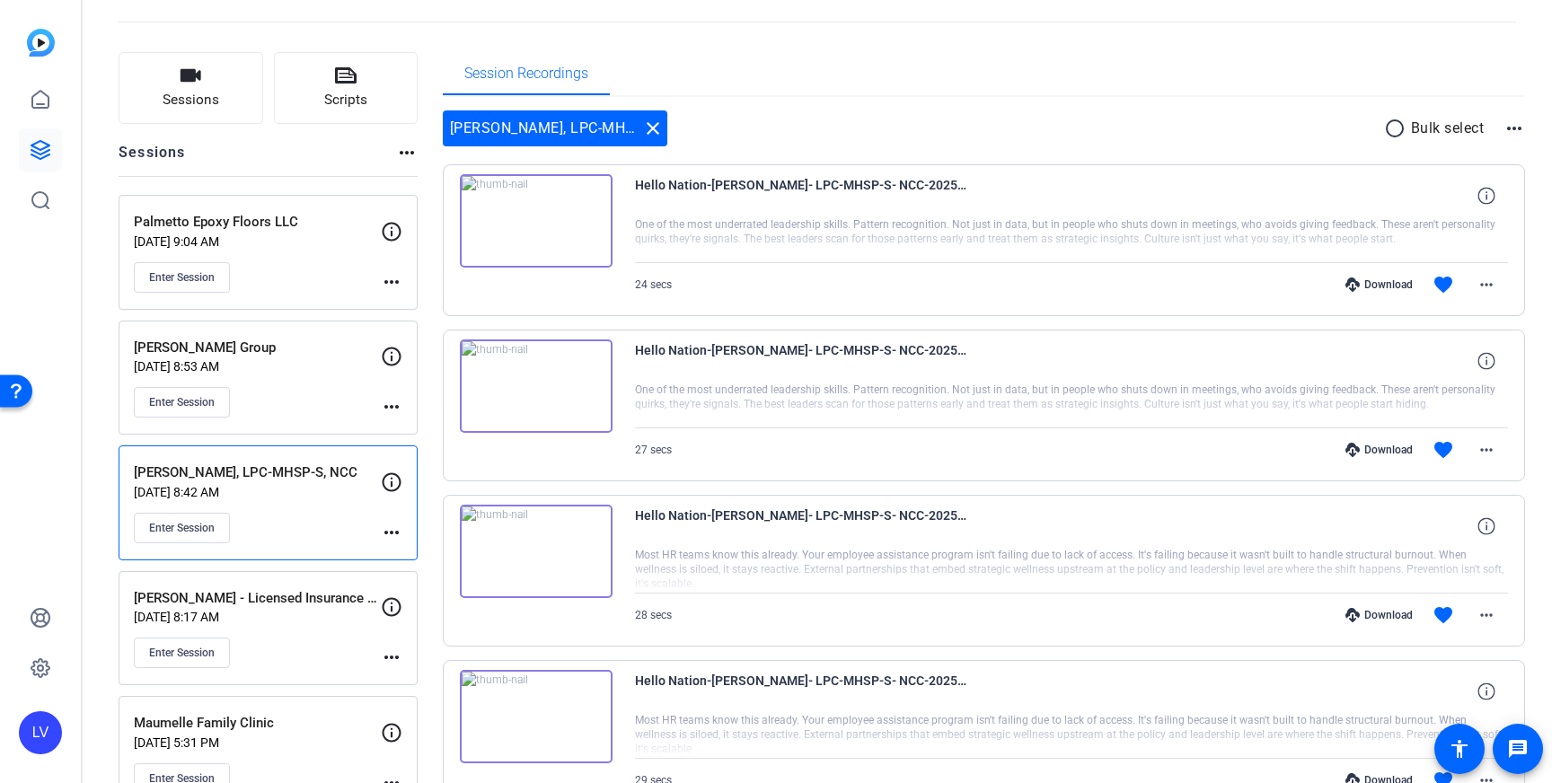
scroll to position [81, 0]
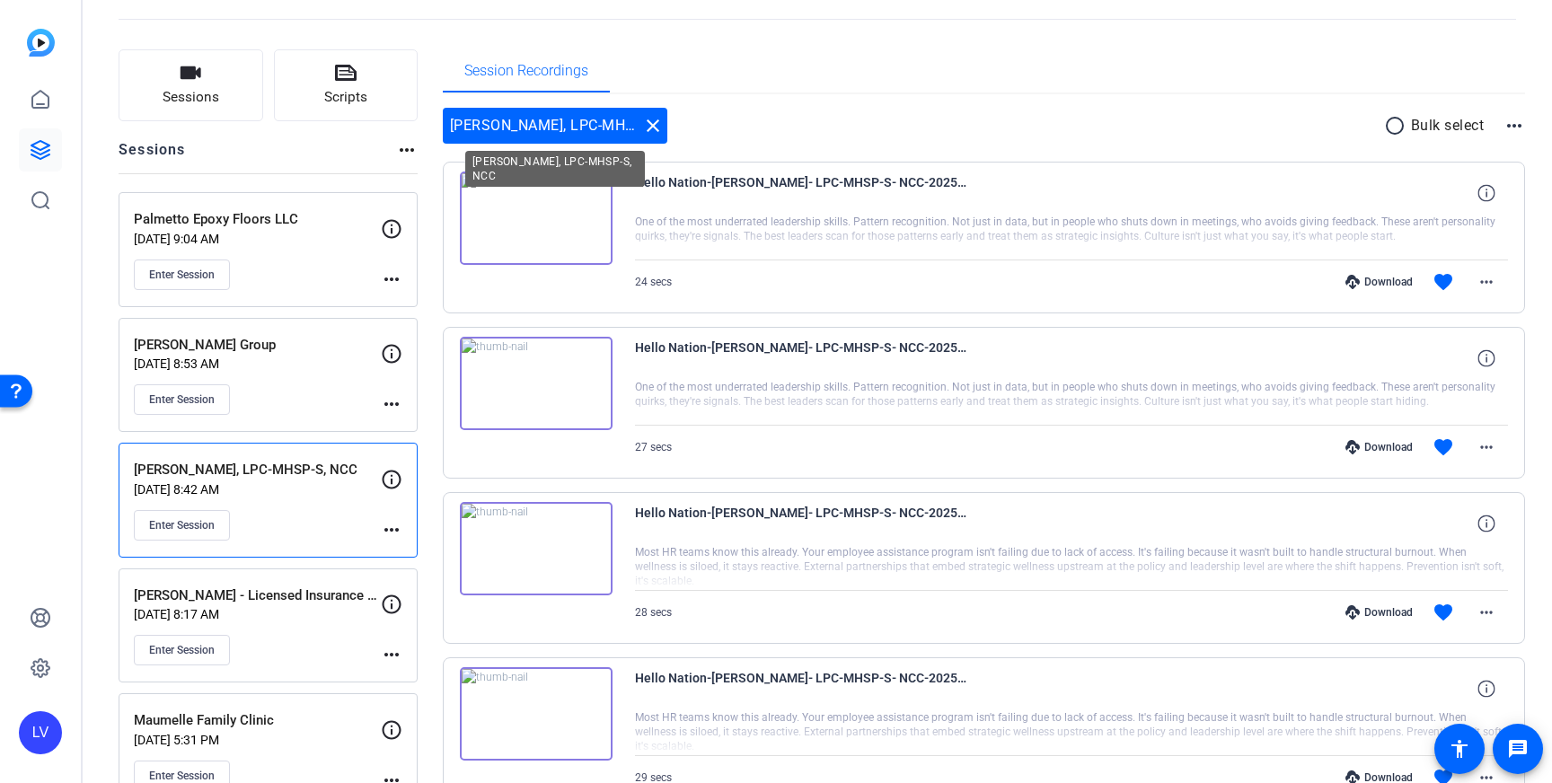
click at [648, 121] on mat-icon "close" at bounding box center [653, 126] width 22 height 22
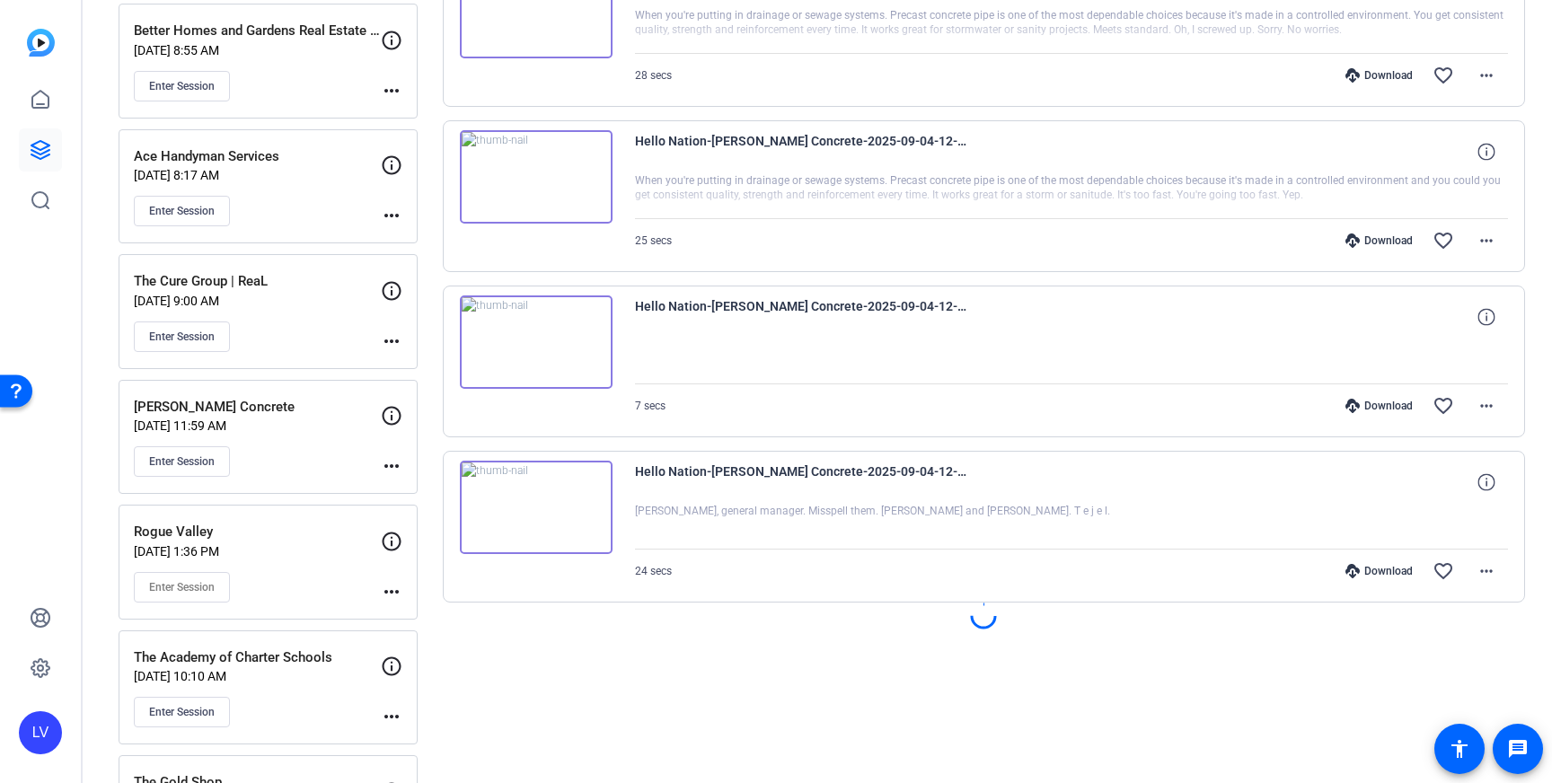
scroll to position [1272, 0]
click at [287, 433] on div "[PERSON_NAME] Concrete [DATE] 11:59 AM Enter Session" at bounding box center [257, 436] width 247 height 81
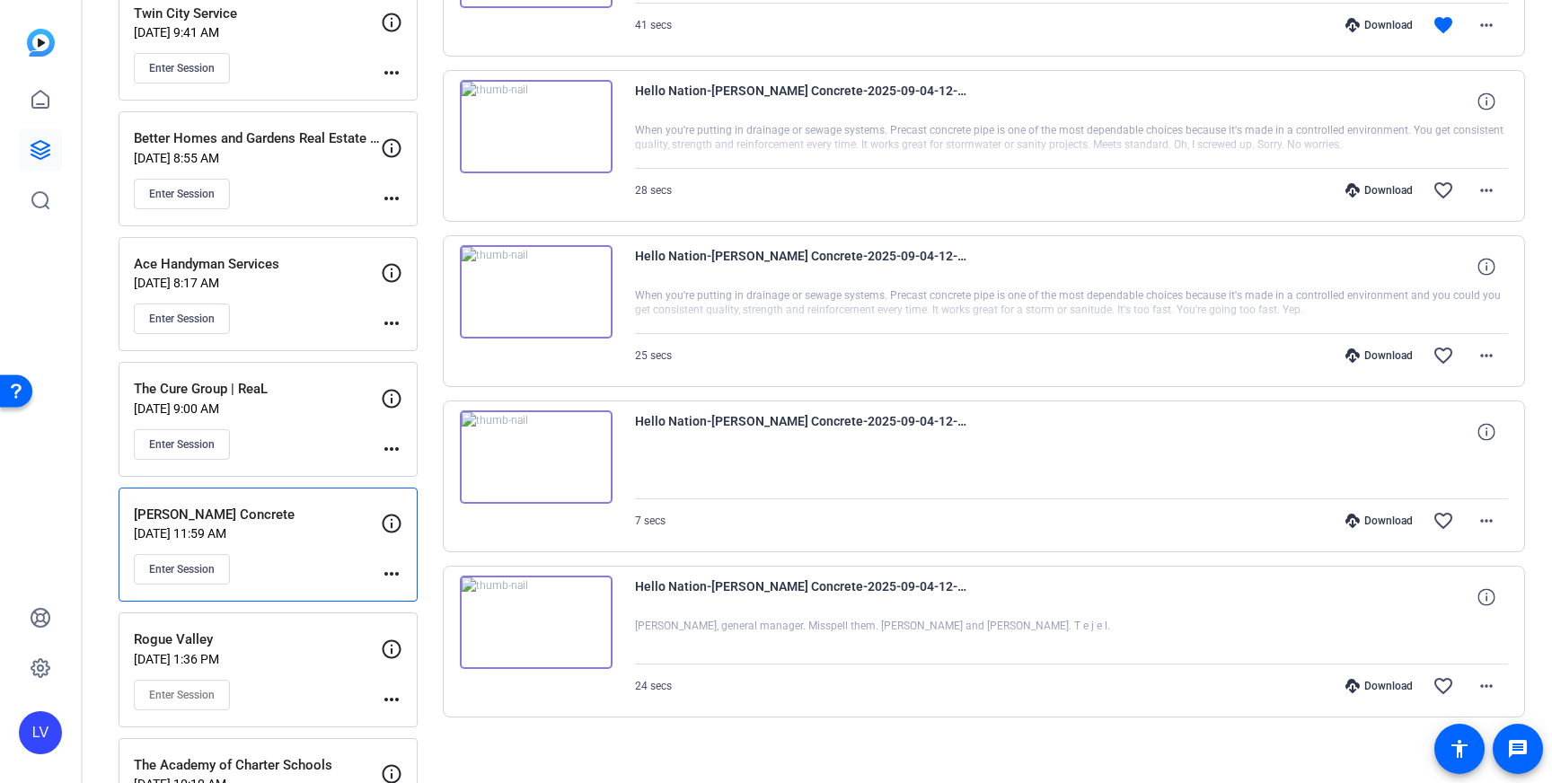
scroll to position [1165, 0]
click at [1480, 680] on mat-icon "more_horiz" at bounding box center [1486, 684] width 22 height 22
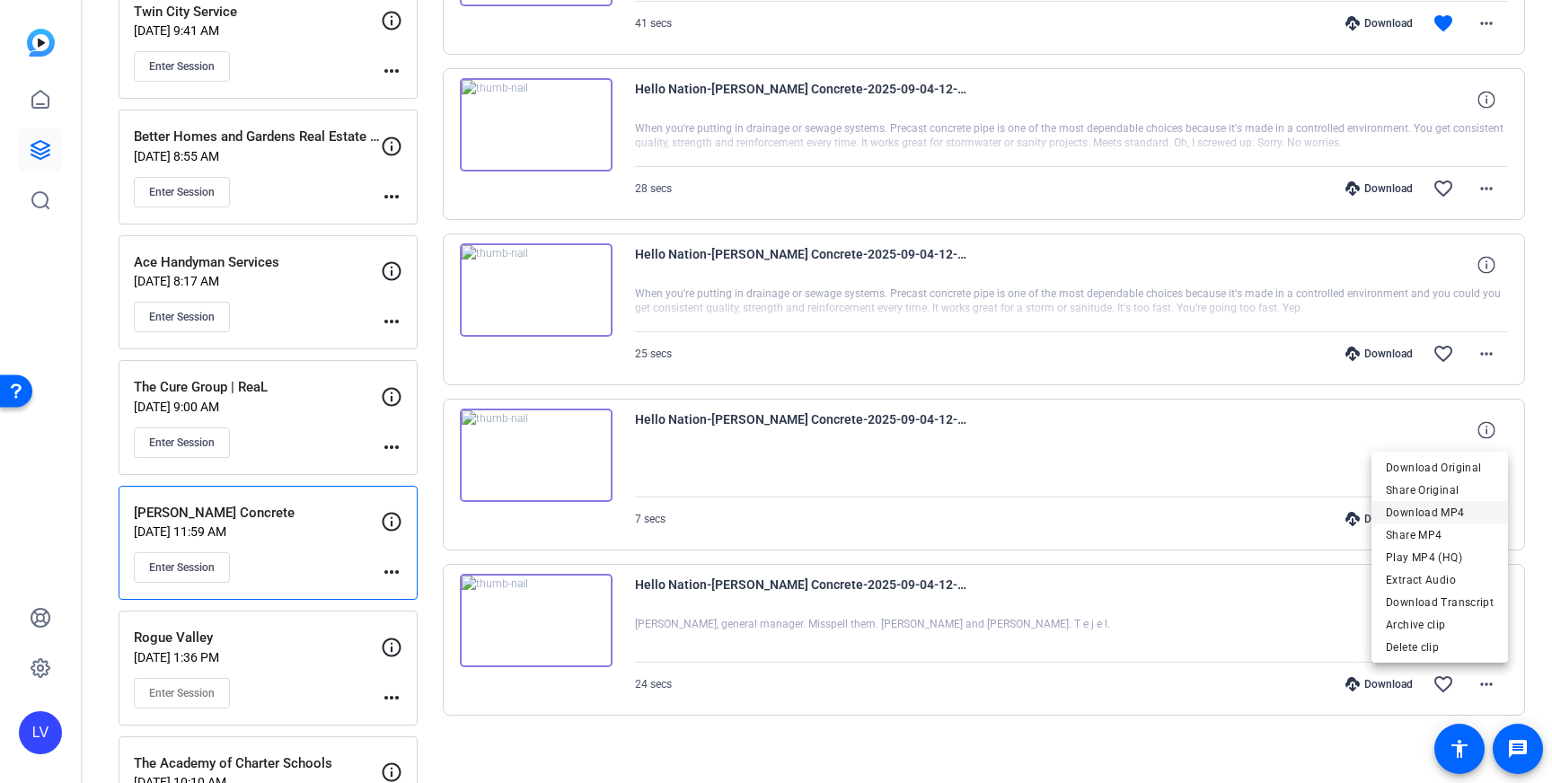
click at [1421, 516] on span "Download MP4" at bounding box center [1439, 513] width 108 height 22
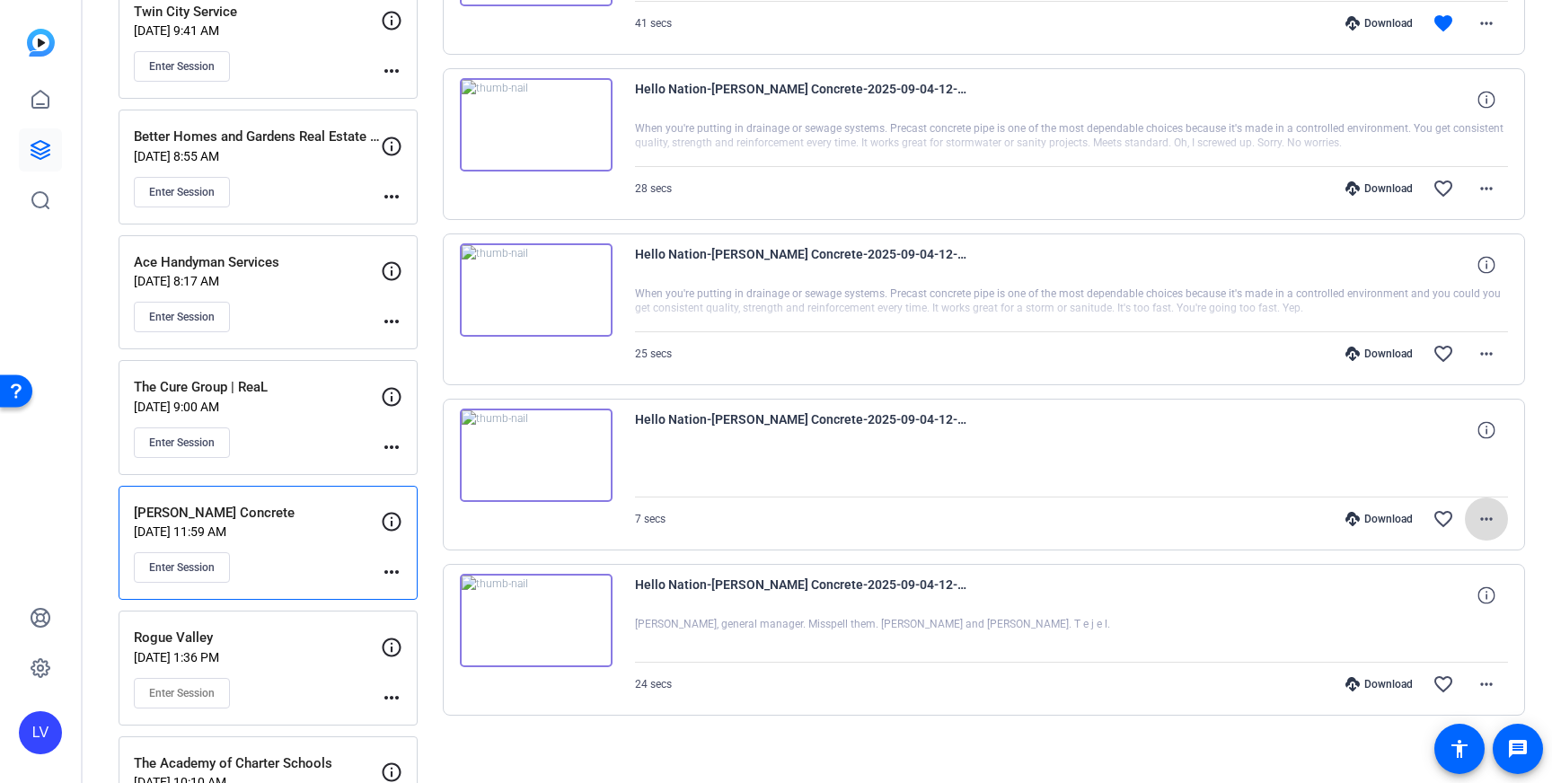
click at [1484, 513] on mat-icon "more_horiz" at bounding box center [1486, 519] width 22 height 22
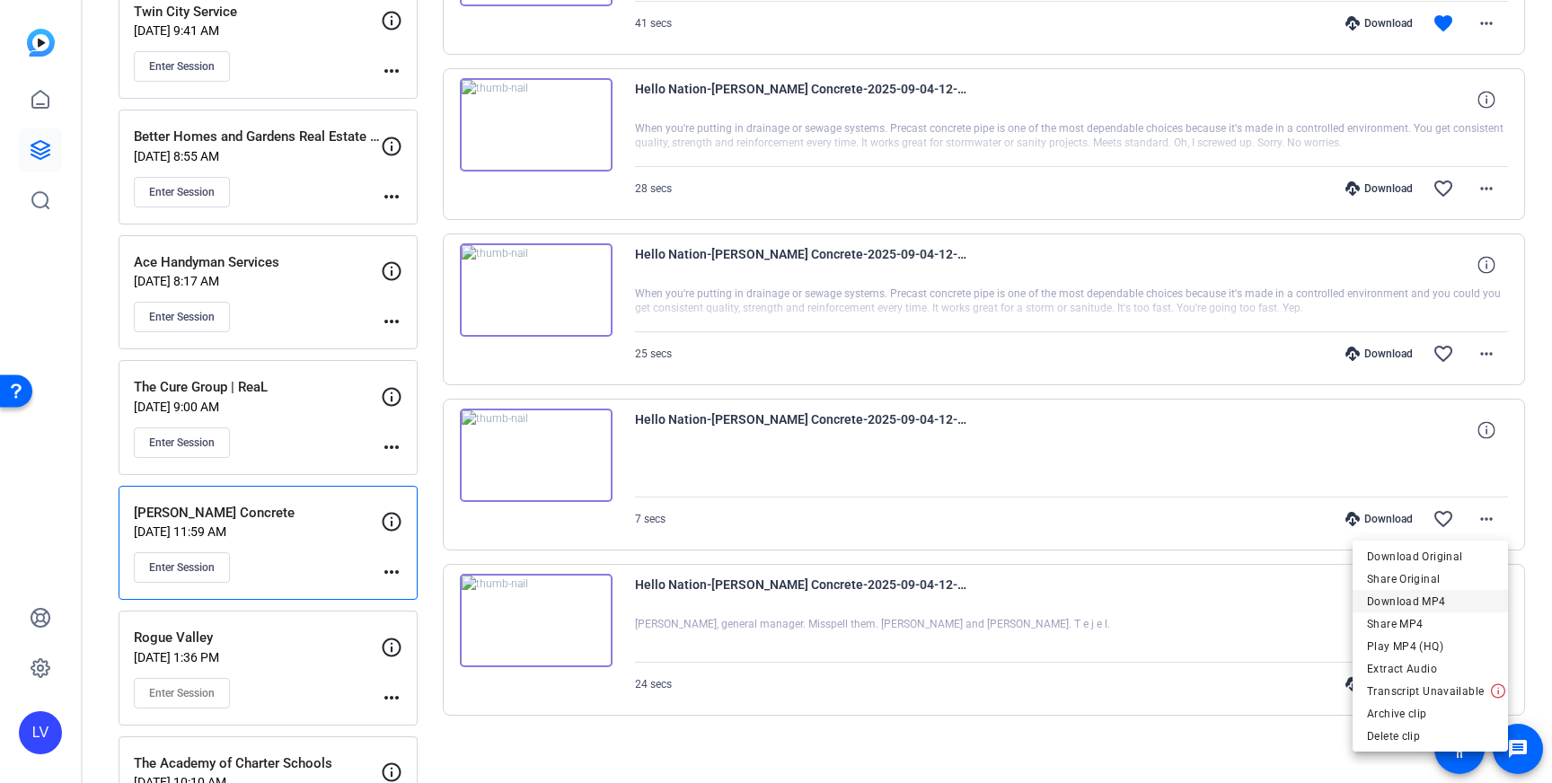
click at [1445, 602] on span "Download MP4" at bounding box center [1430, 602] width 127 height 22
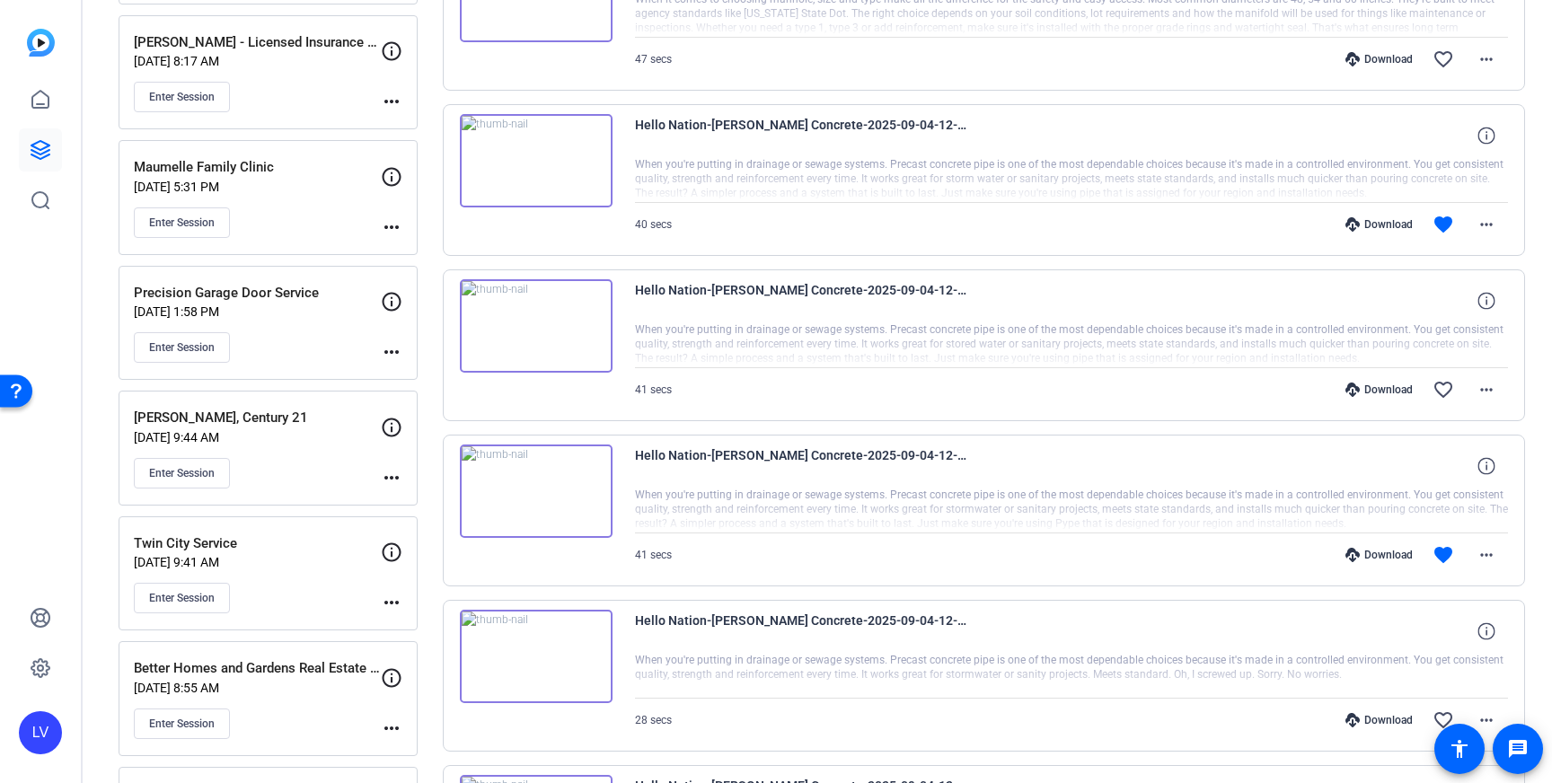
scroll to position [647, 0]
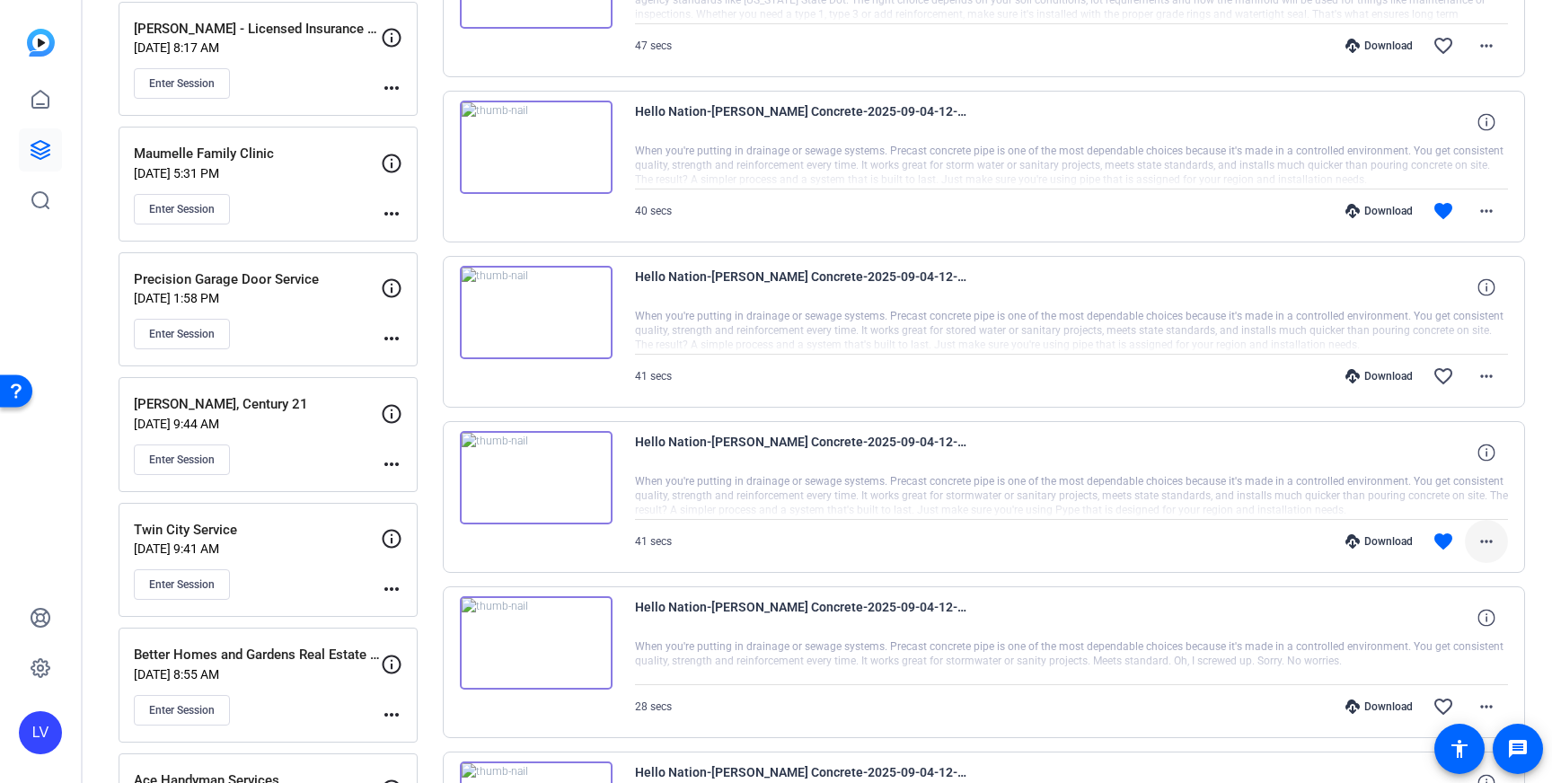
click at [1494, 553] on span at bounding box center [1485, 541] width 43 height 43
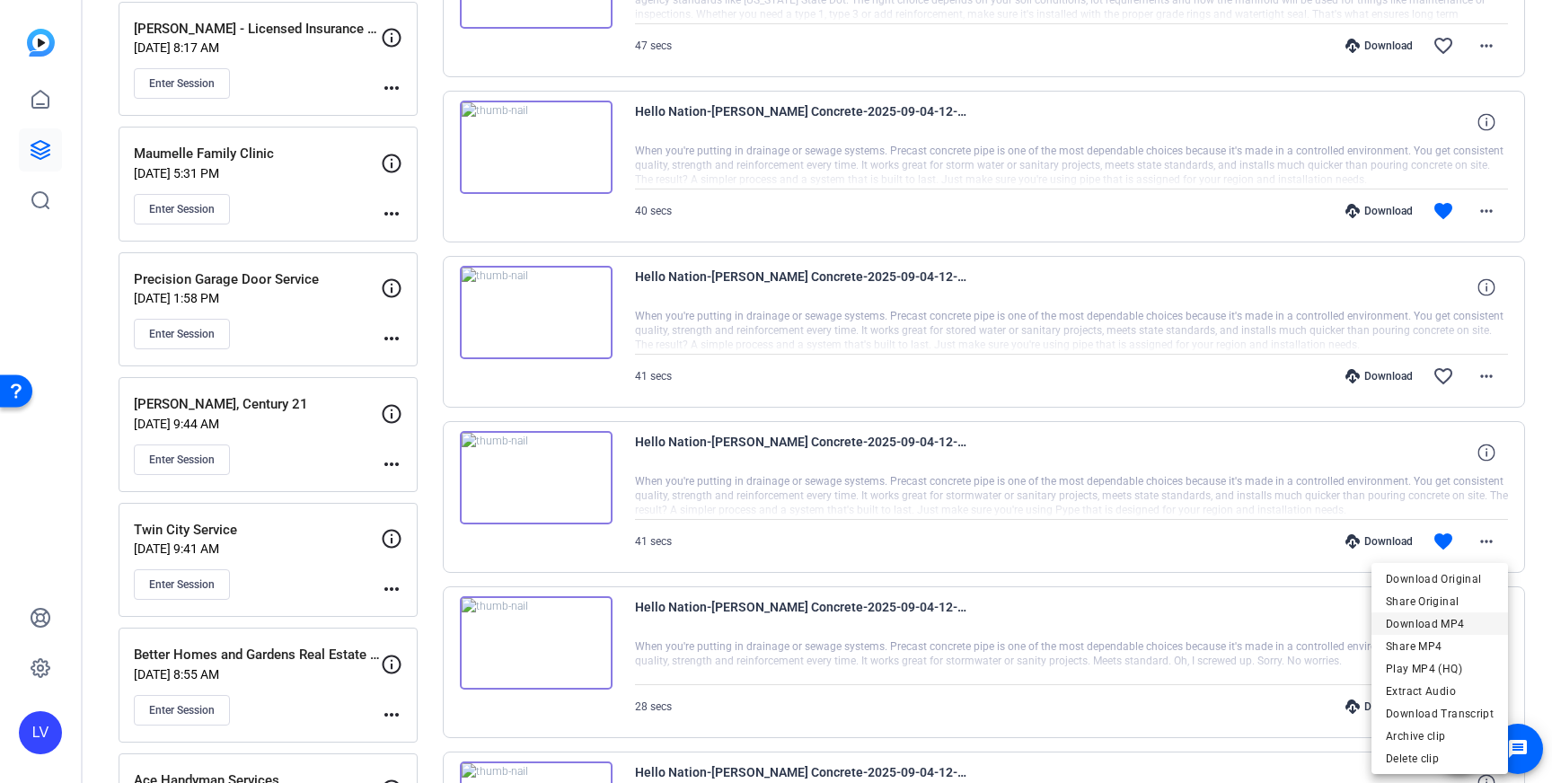
click at [1461, 617] on span "Download MP4" at bounding box center [1439, 624] width 108 height 22
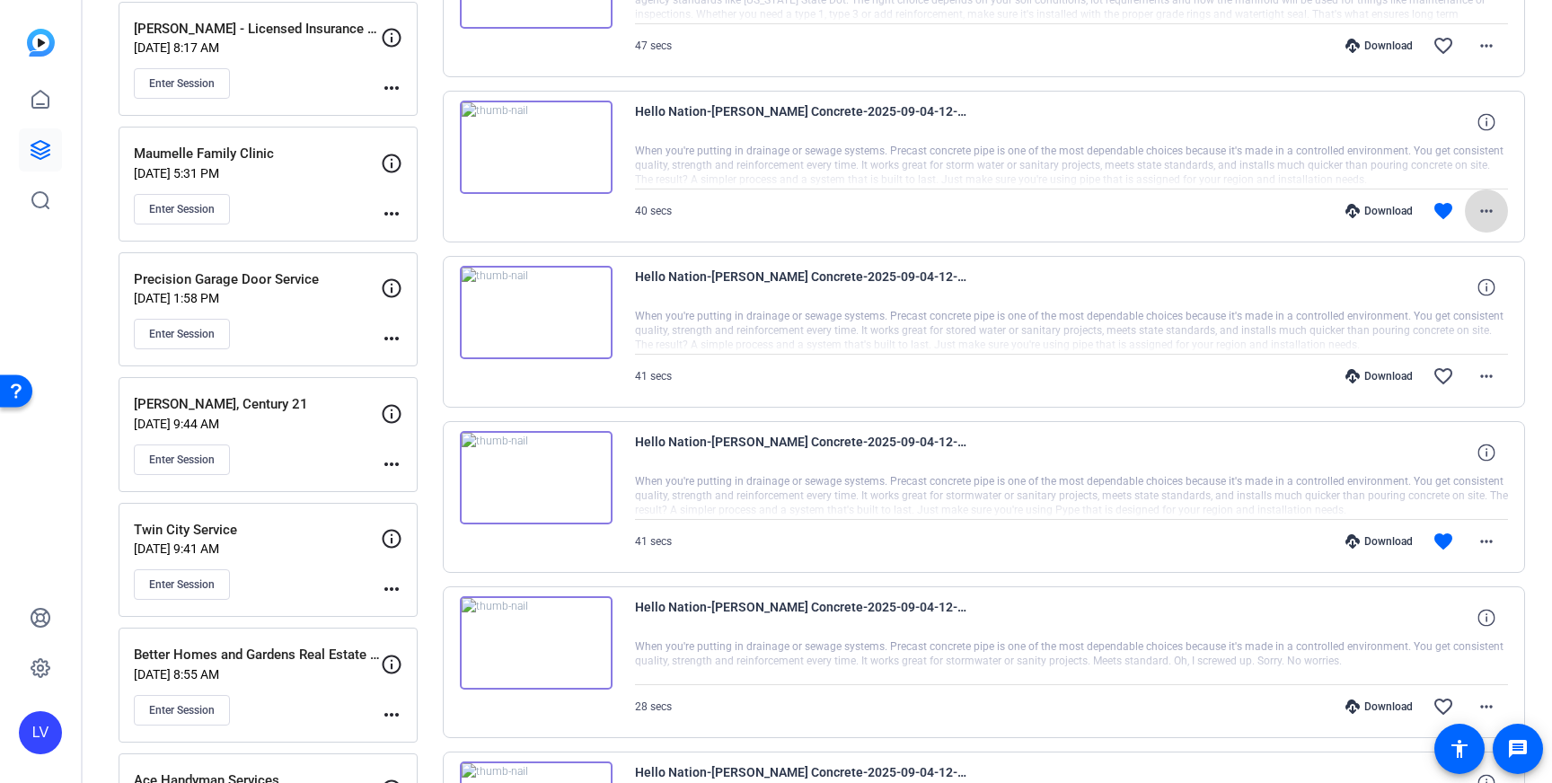
click at [1482, 197] on span at bounding box center [1485, 210] width 43 height 43
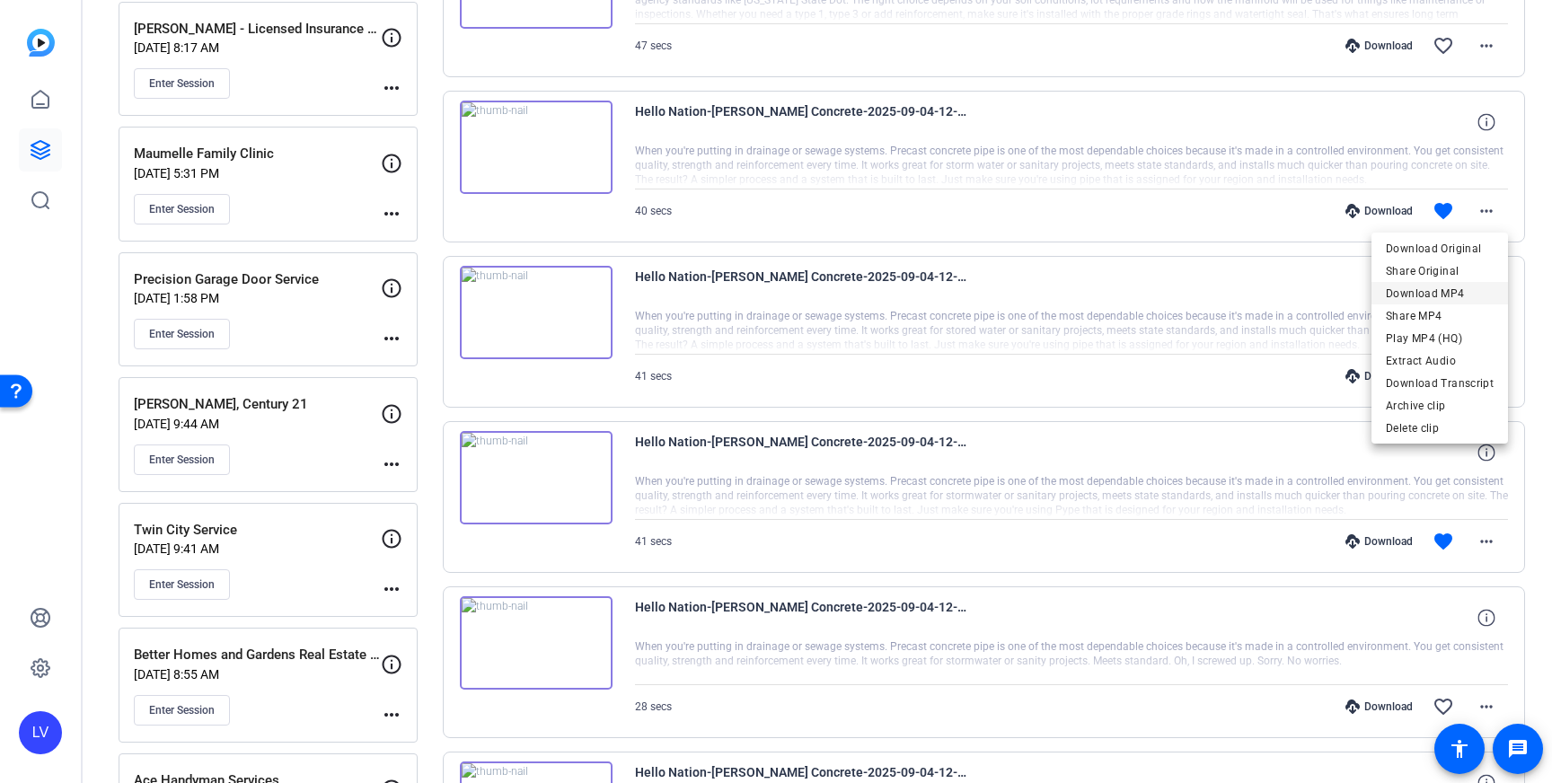
click at [1469, 289] on span "Download MP4" at bounding box center [1439, 294] width 108 height 22
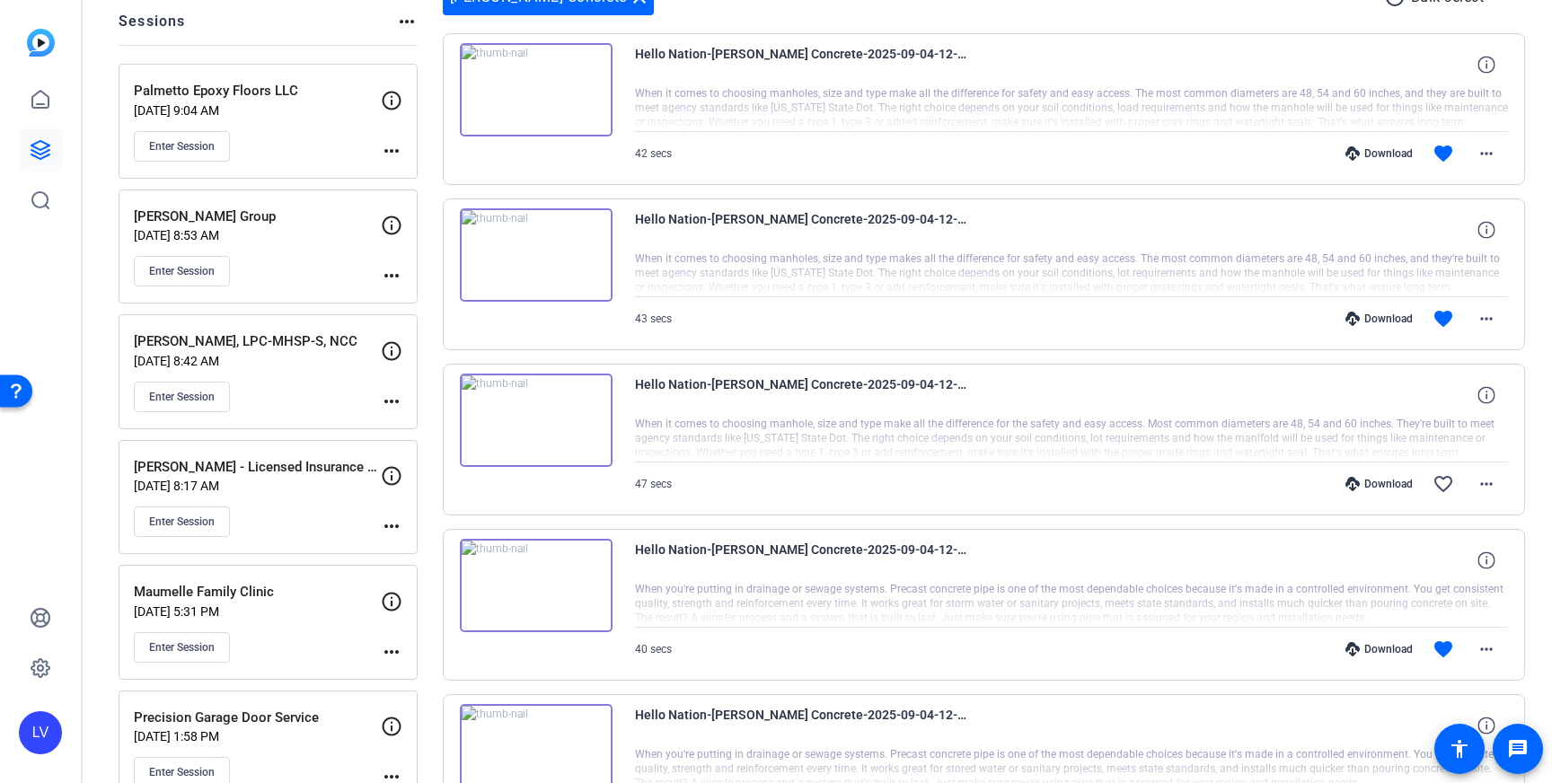
scroll to position [207, 0]
click at [1494, 330] on mat-icon "more_horiz" at bounding box center [1486, 321] width 22 height 22
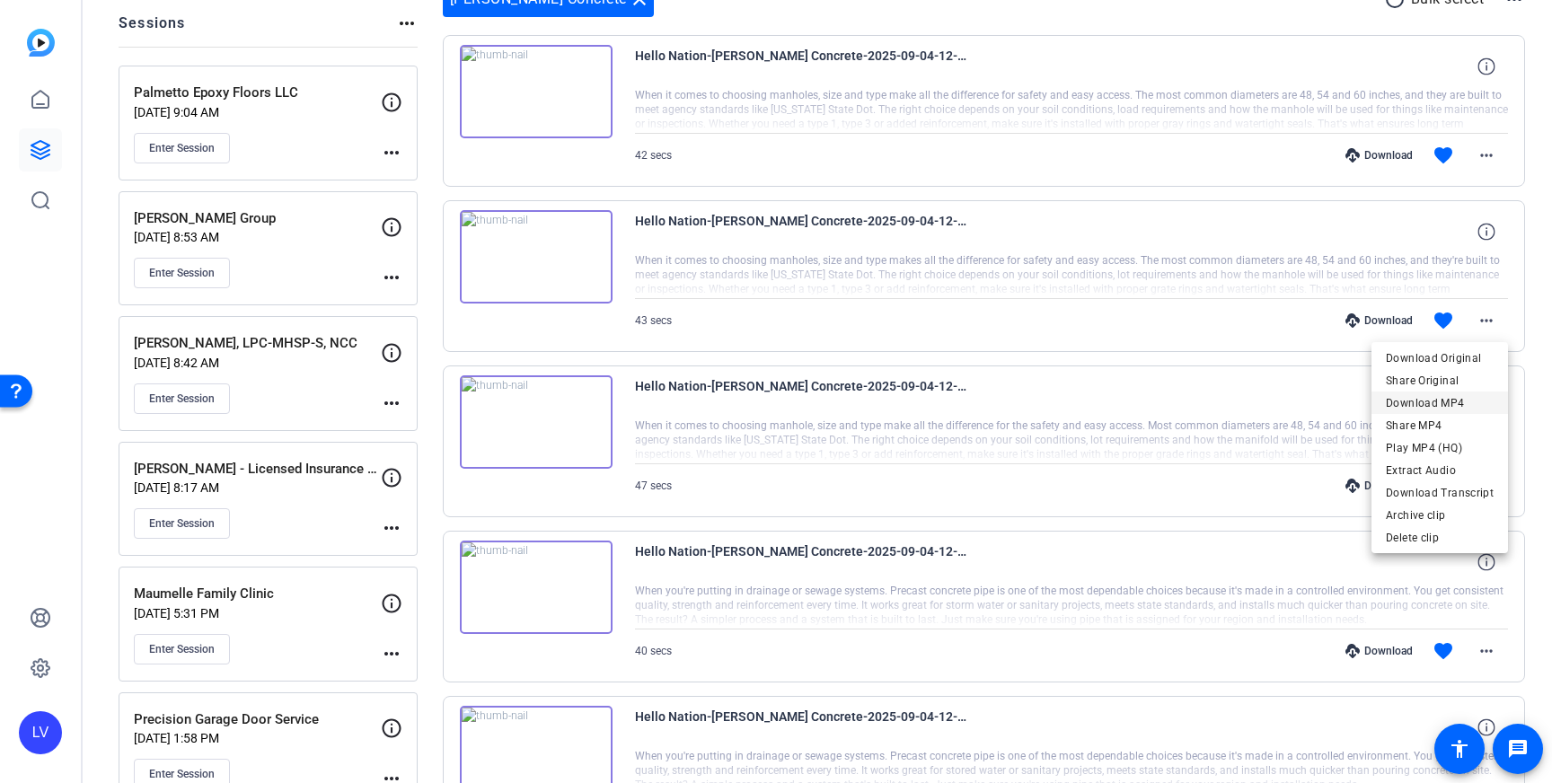
click at [1449, 398] on span "Download MP4" at bounding box center [1439, 403] width 108 height 22
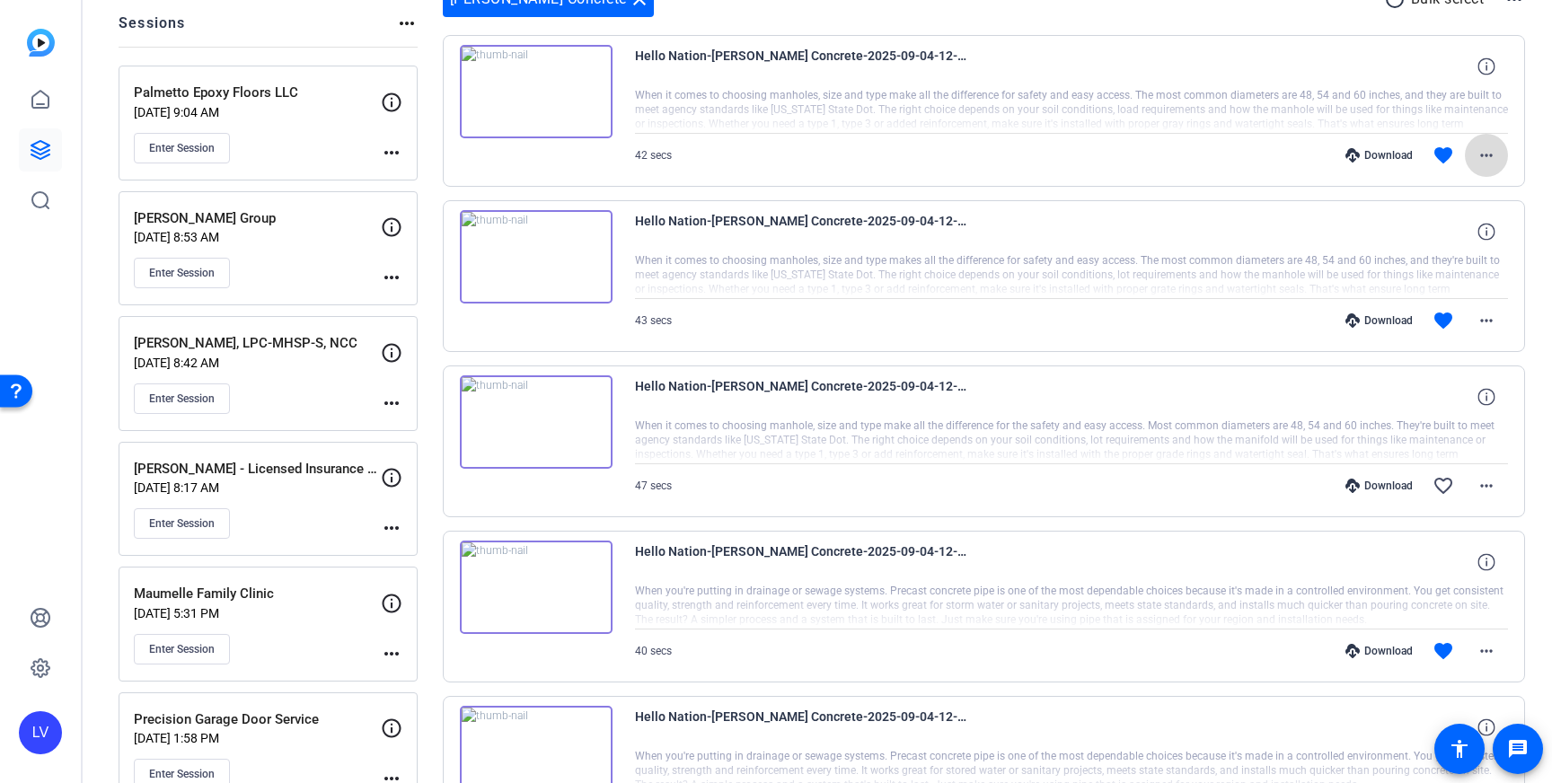
click at [1490, 157] on mat-icon "more_horiz" at bounding box center [1486, 156] width 22 height 22
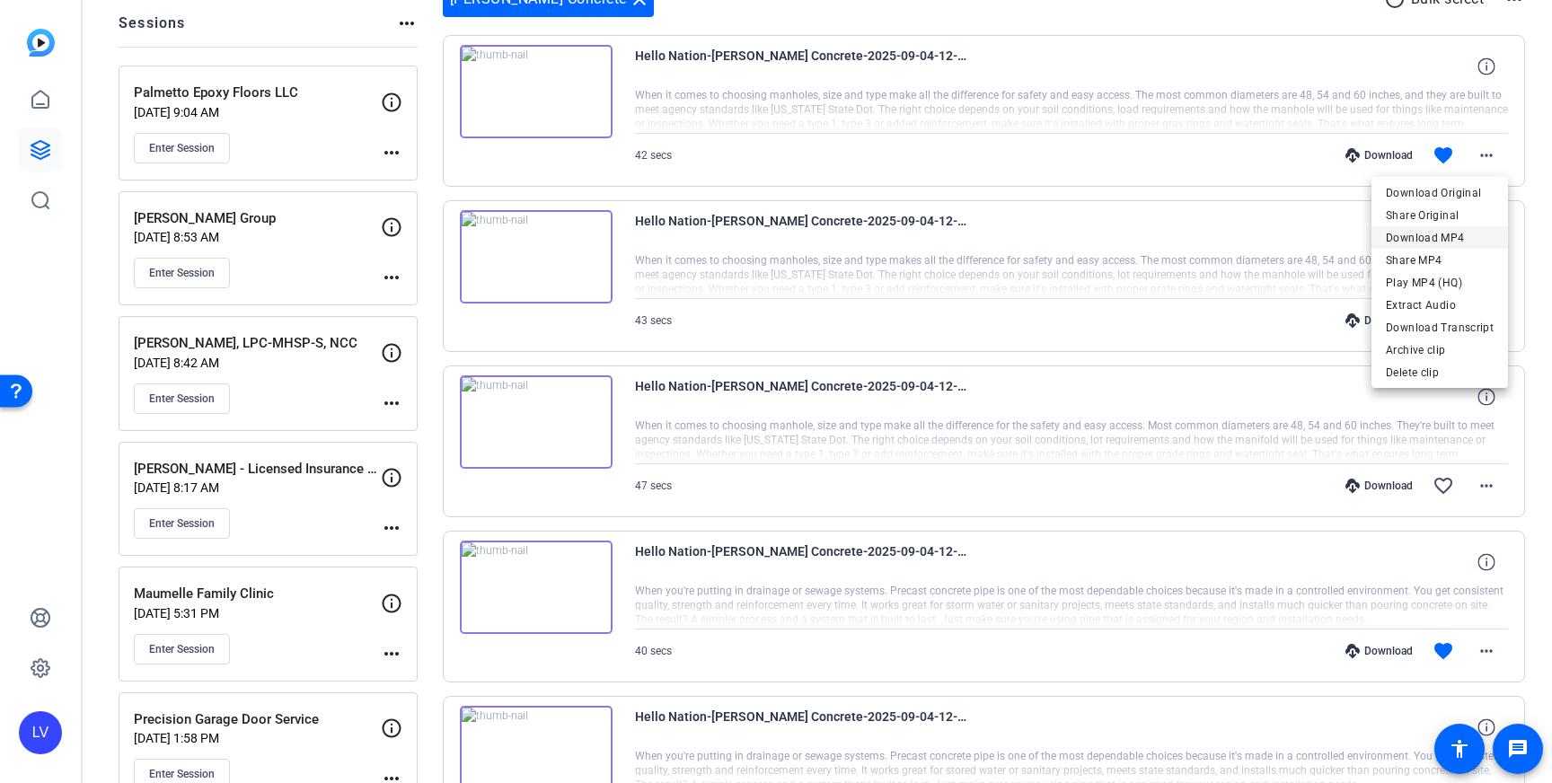
click at [1465, 233] on span "Download MP4" at bounding box center [1439, 238] width 108 height 22
